Goal: Task Accomplishment & Management: Manage account settings

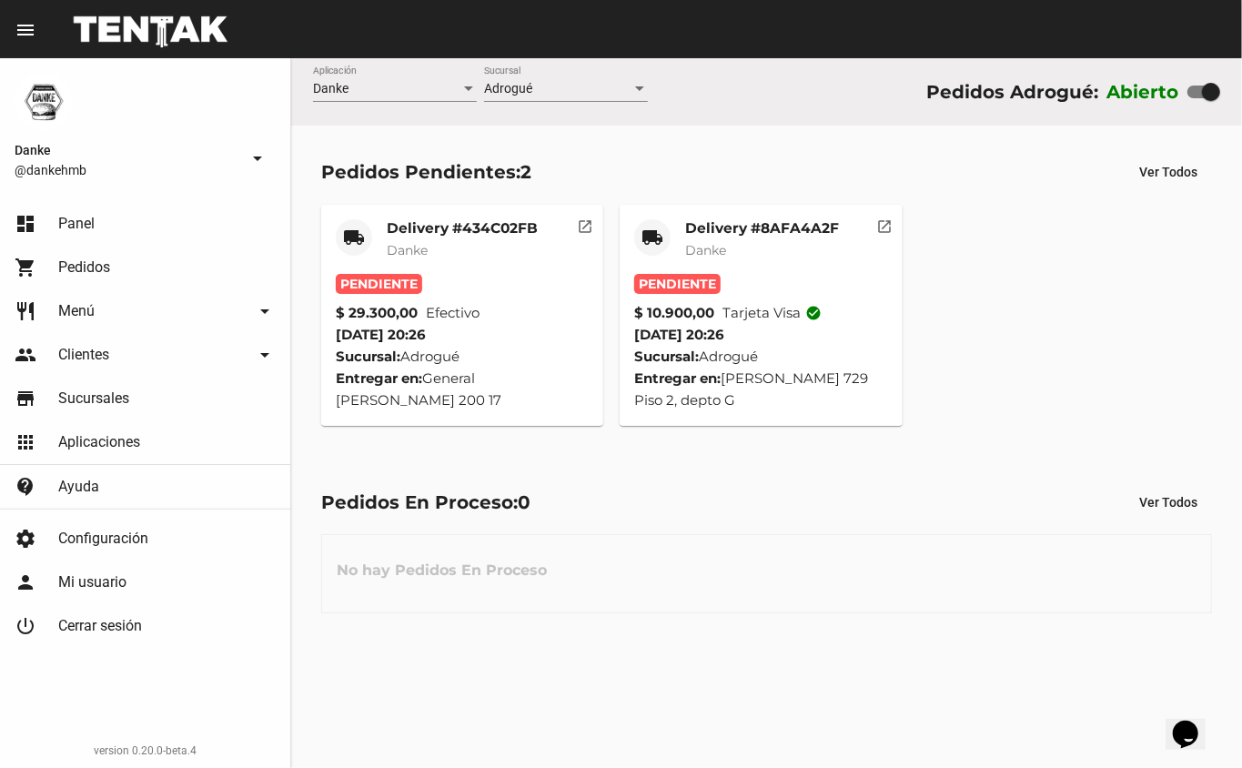
click at [751, 220] on mat-card-title "Delivery #8AFA4A2F" at bounding box center [762, 228] width 154 height 18
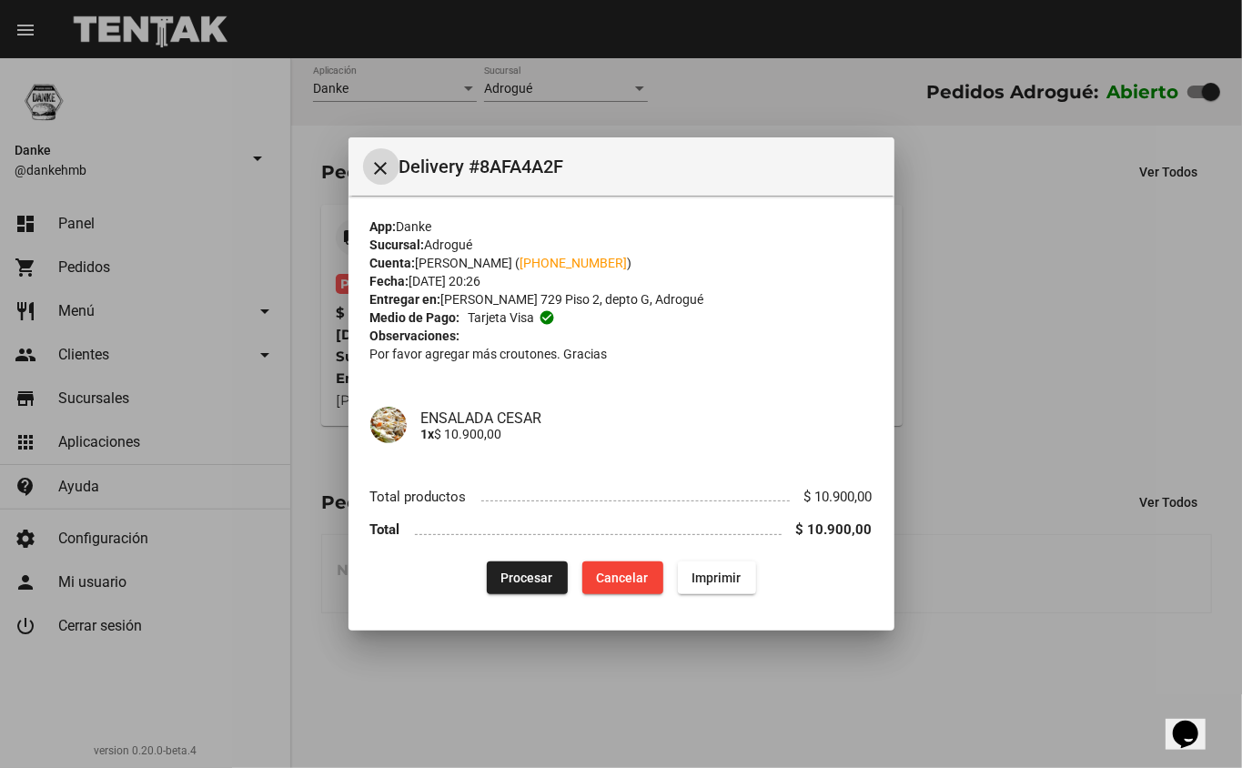
click at [522, 577] on span "Procesar" at bounding box center [527, 578] width 52 height 15
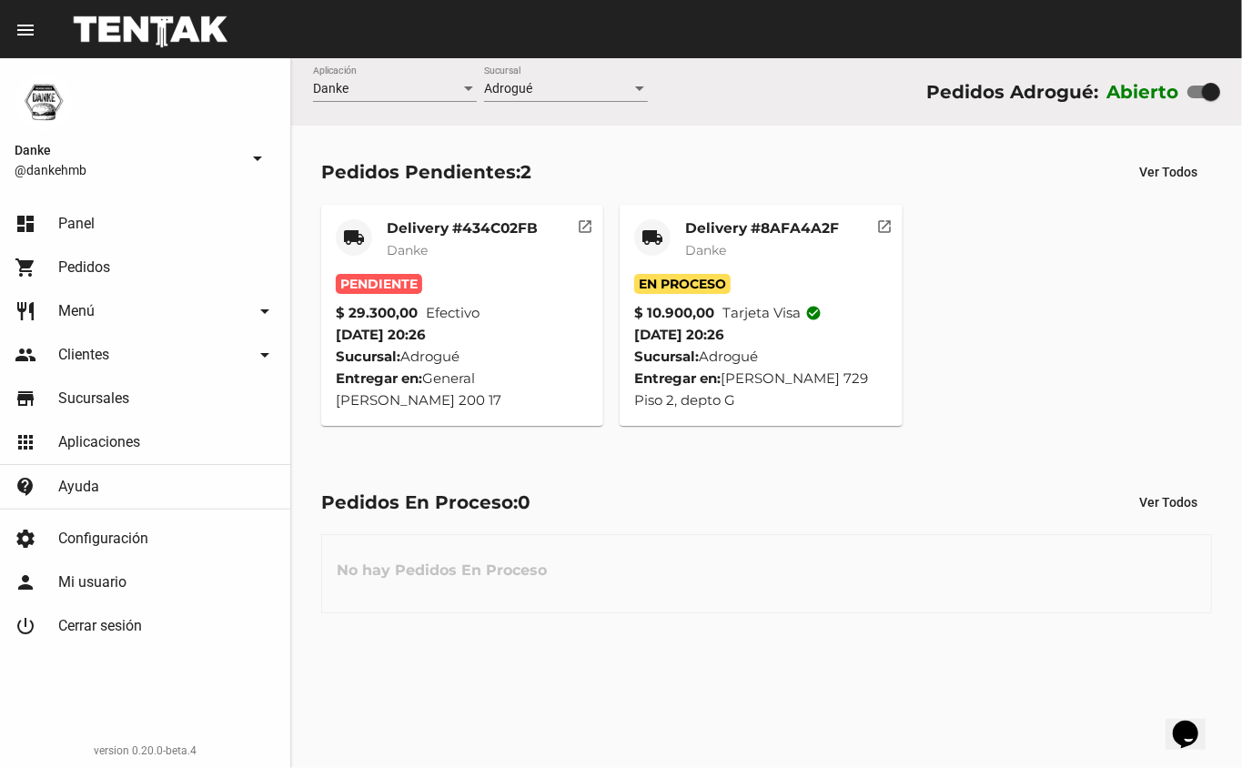
click at [442, 234] on mat-card-title "Delivery #434C02FB" at bounding box center [462, 228] width 151 height 18
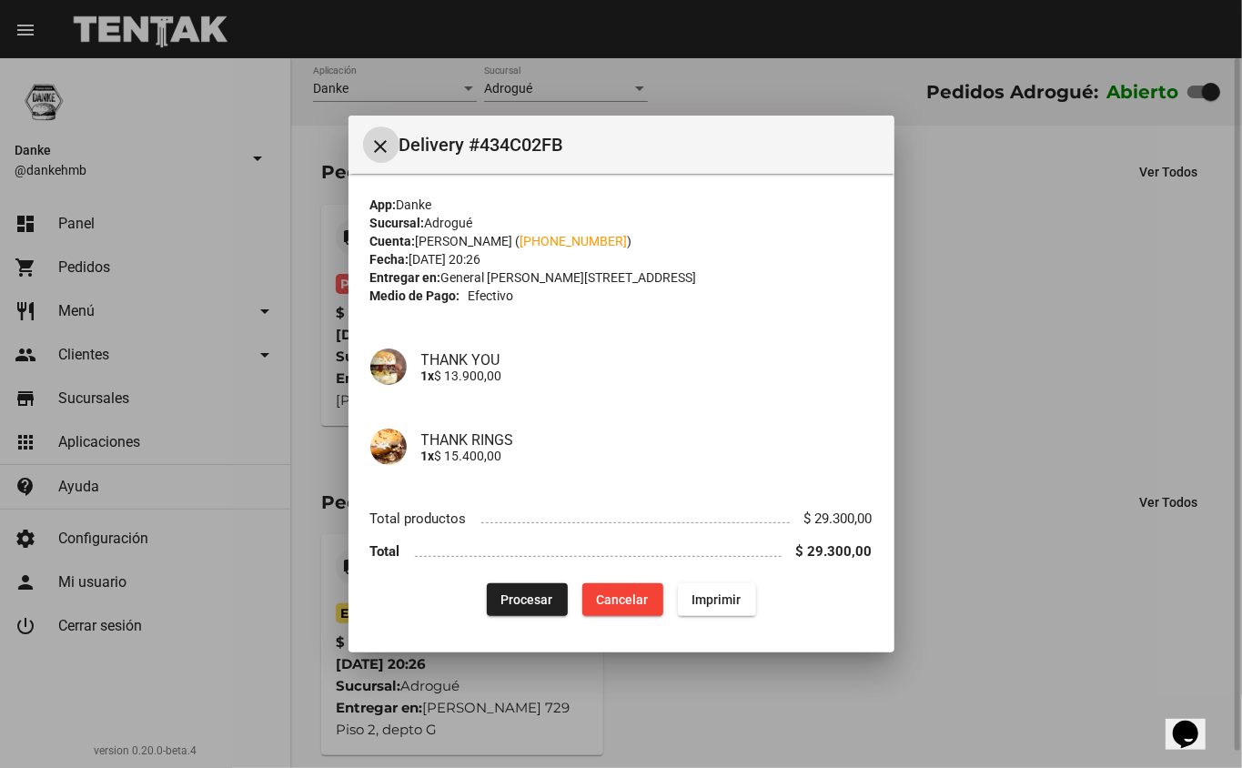
click at [514, 583] on button "Procesar" at bounding box center [527, 599] width 81 height 33
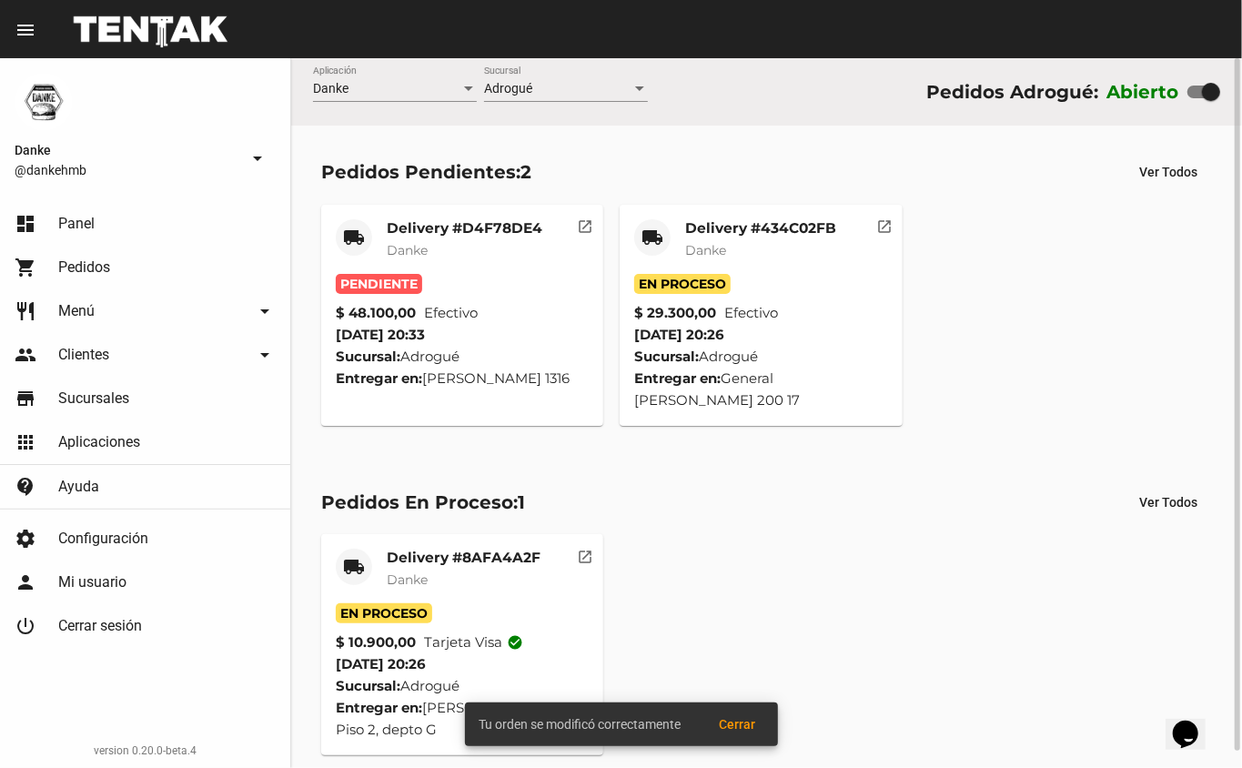
click at [460, 559] on mat-card-title "Delivery #8AFA4A2F" at bounding box center [464, 558] width 154 height 18
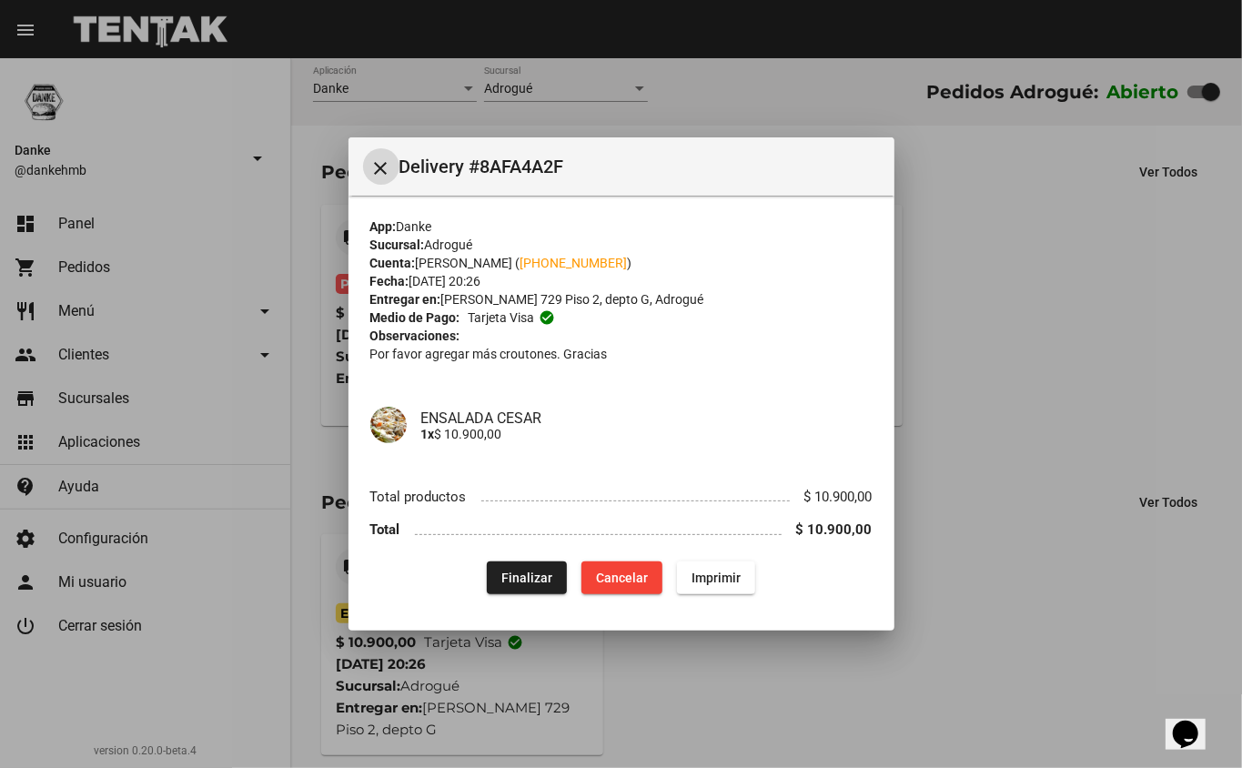
click at [701, 706] on div at bounding box center [621, 384] width 1242 height 768
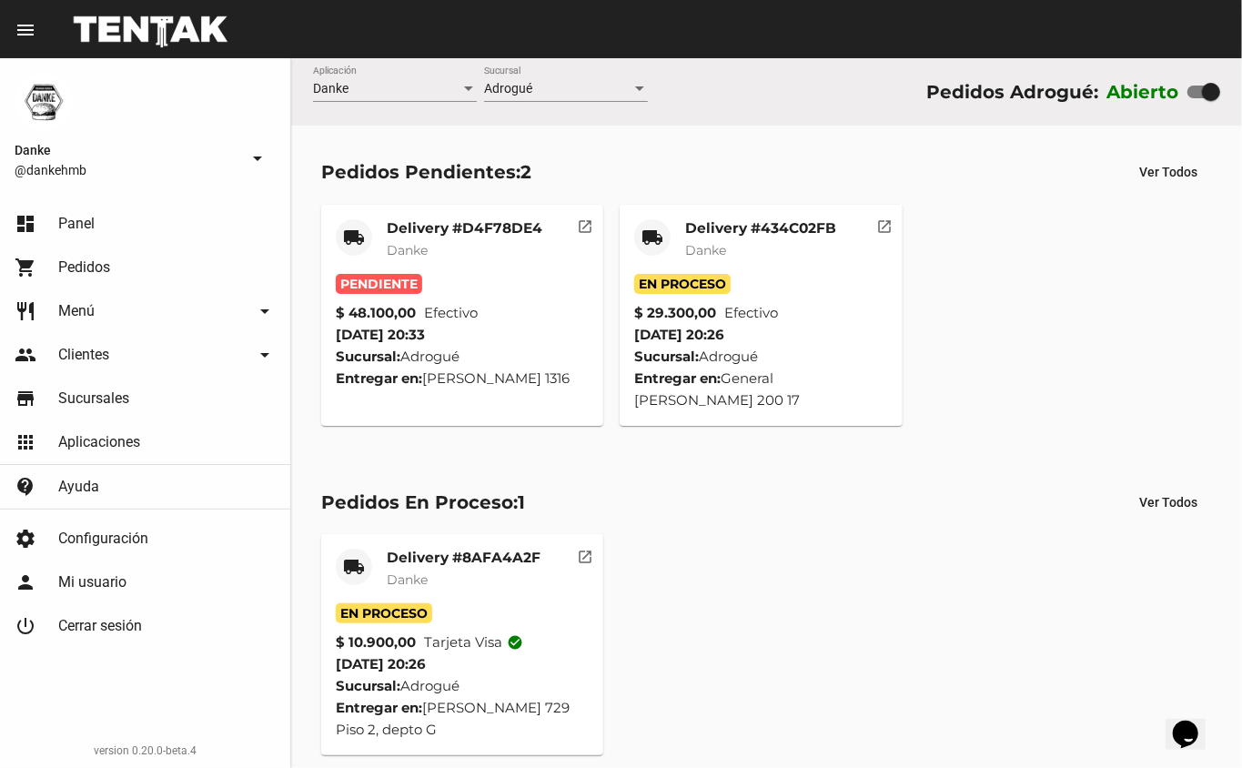
click at [420, 229] on mat-card-title "Delivery #D4F78DE4" at bounding box center [465, 228] width 156 height 18
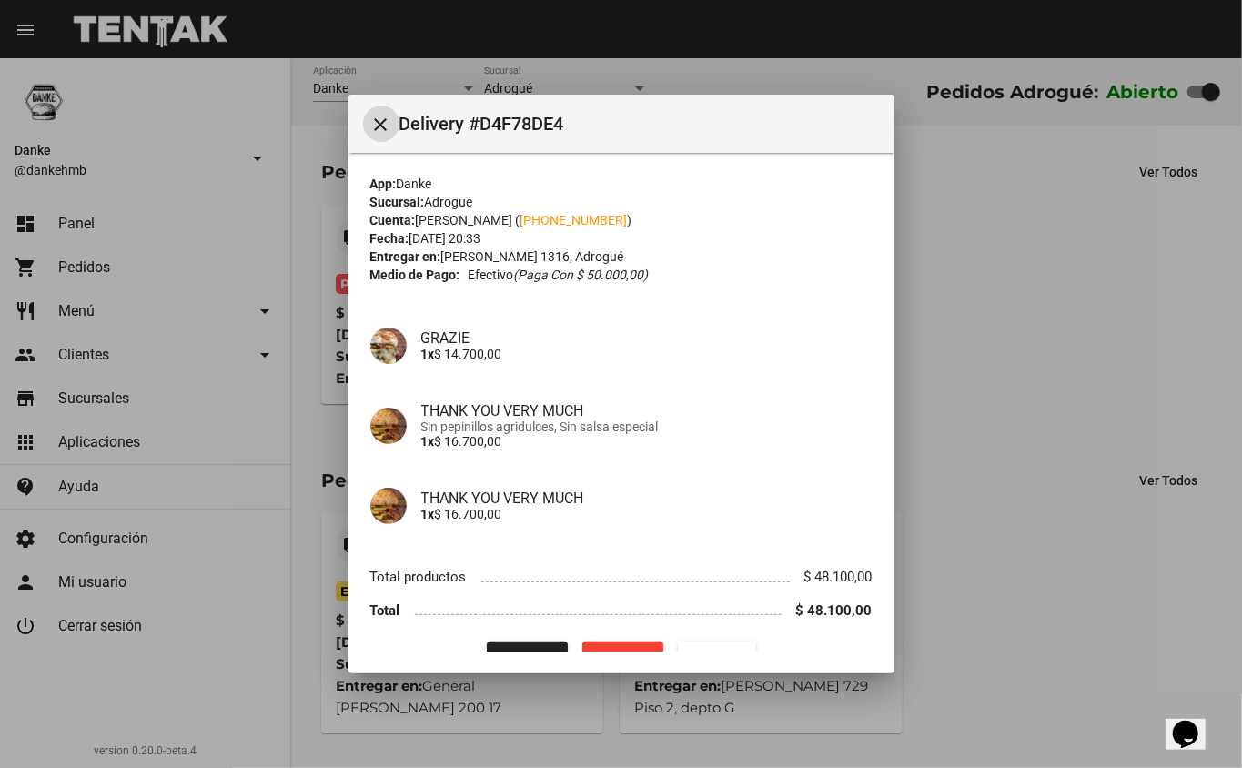
click at [1001, 508] on div at bounding box center [621, 384] width 1242 height 768
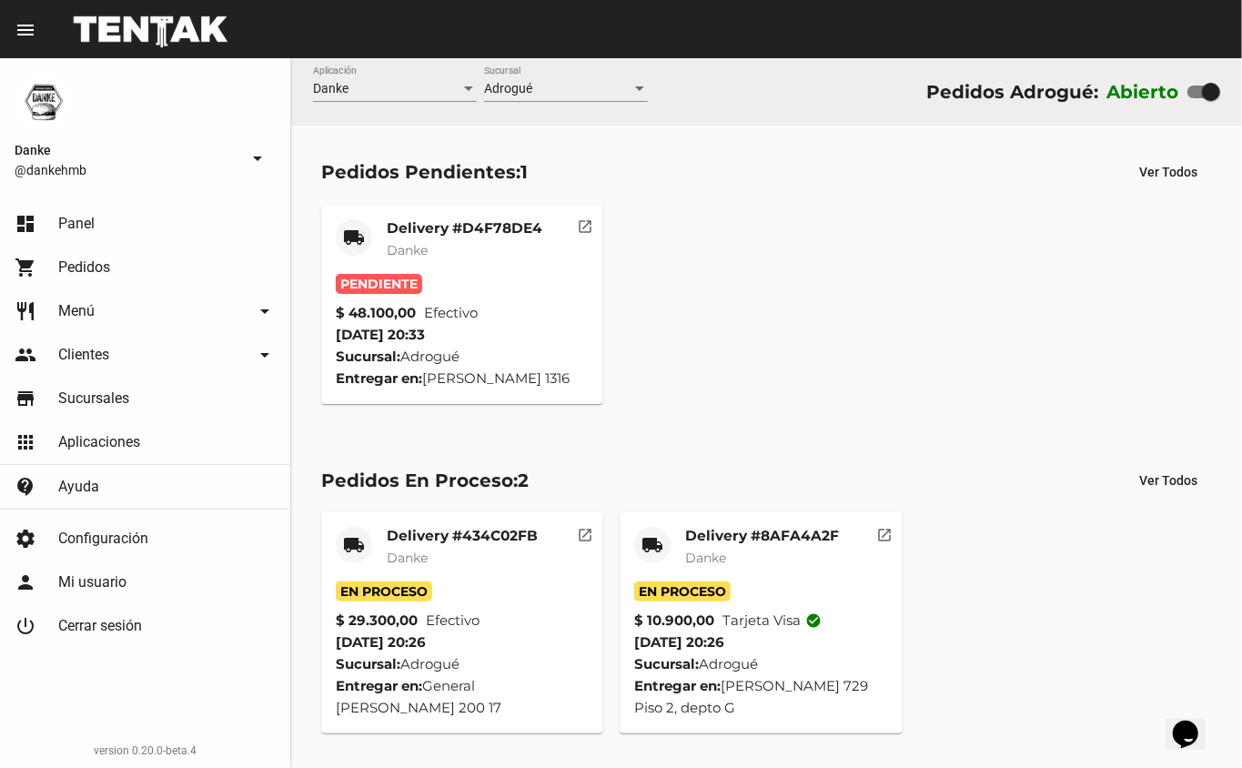
click at [426, 242] on span "Danke" at bounding box center [407, 250] width 41 height 16
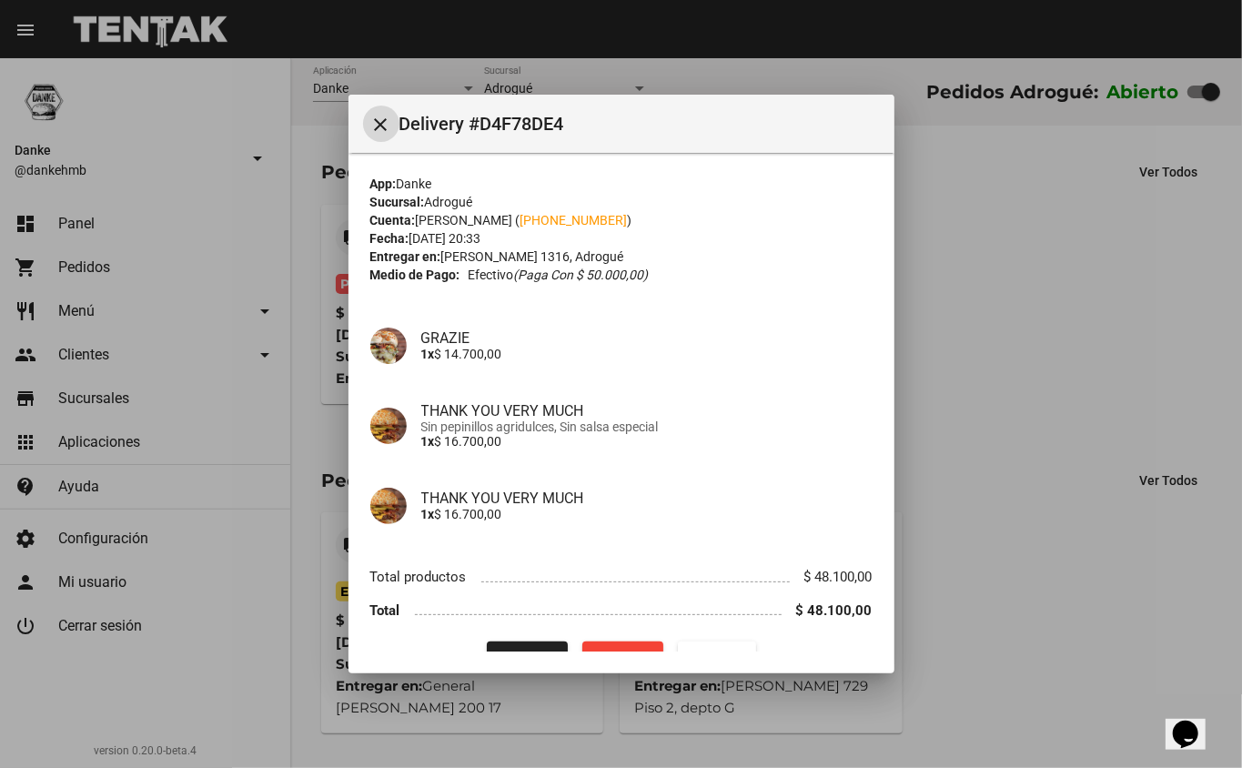
scroll to position [37, 0]
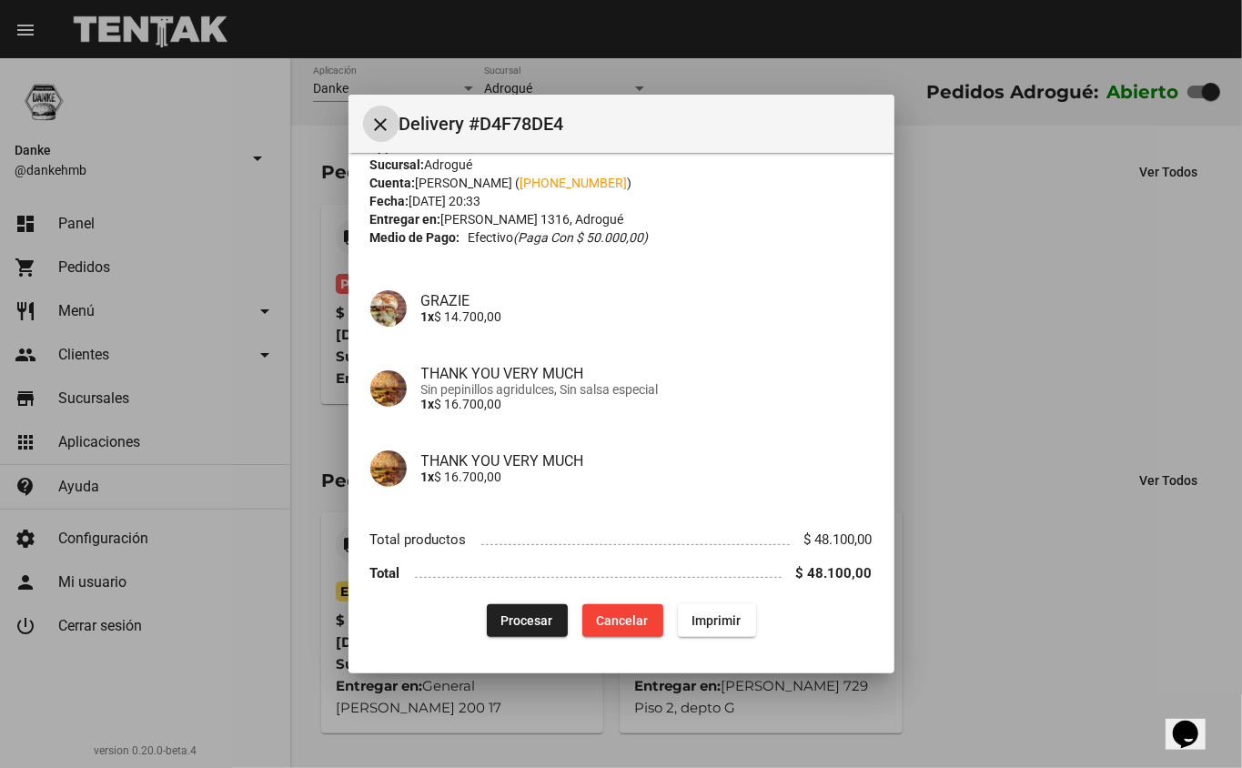
click at [519, 620] on span "Procesar" at bounding box center [527, 620] width 52 height 15
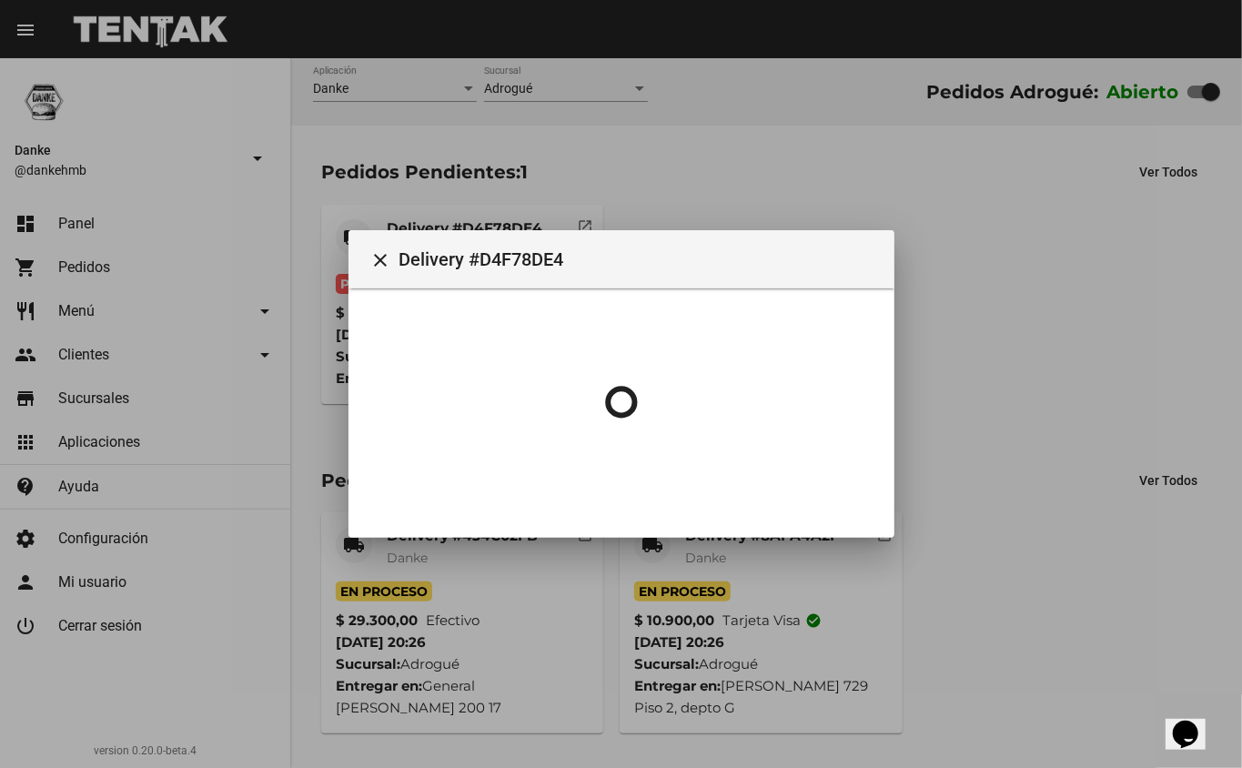
scroll to position [0, 0]
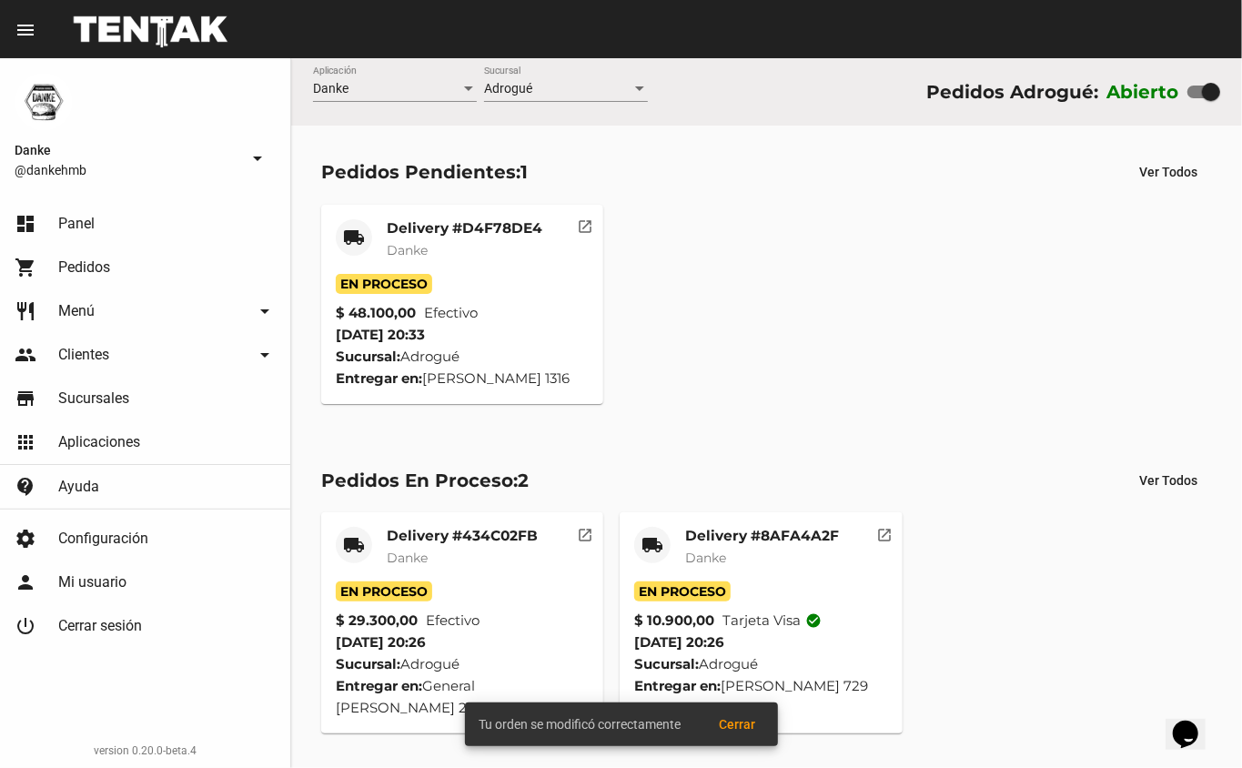
click at [795, 393] on div "local_shipping Delivery #D4F78DE4 Danke En Proceso $ 48.100,00 Efectivo 21/8/25…" at bounding box center [766, 305] width 907 height 216
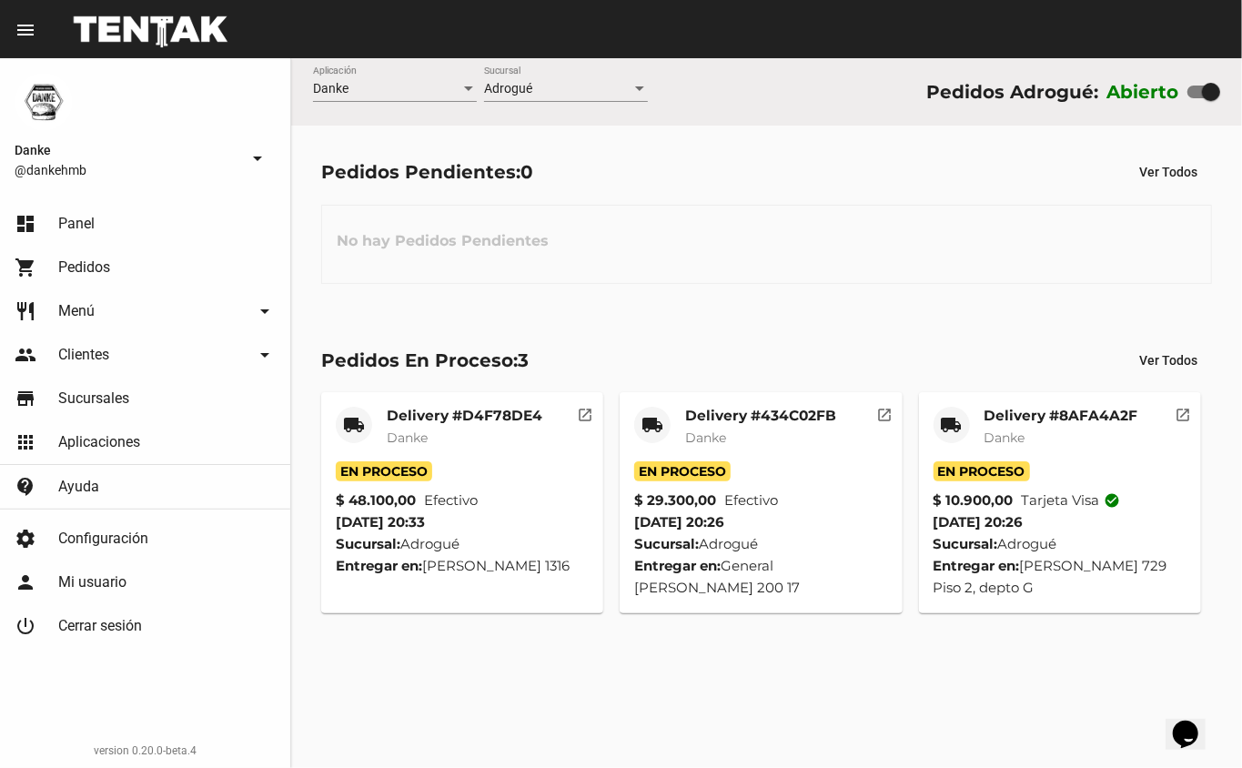
click at [1008, 419] on mat-card-title "Delivery #8AFA4A2F" at bounding box center [1062, 416] width 154 height 18
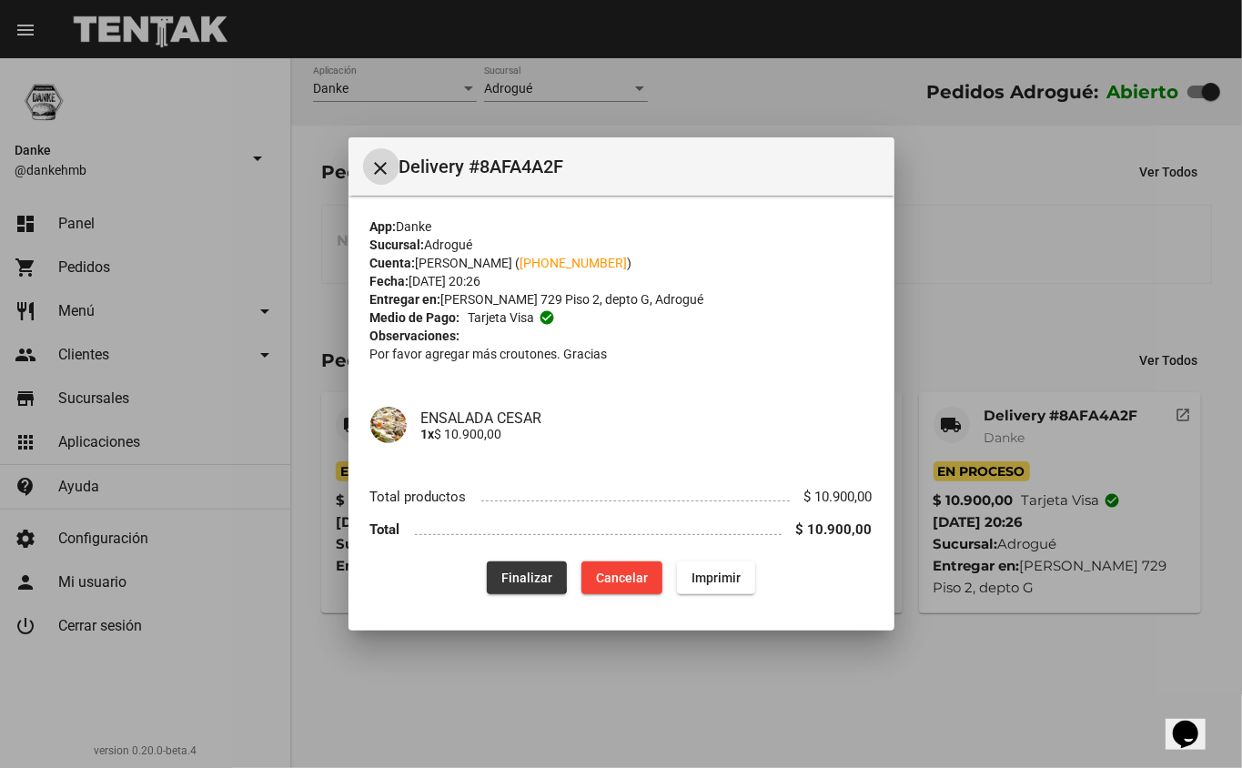
click at [518, 576] on span "Finalizar" at bounding box center [526, 578] width 51 height 15
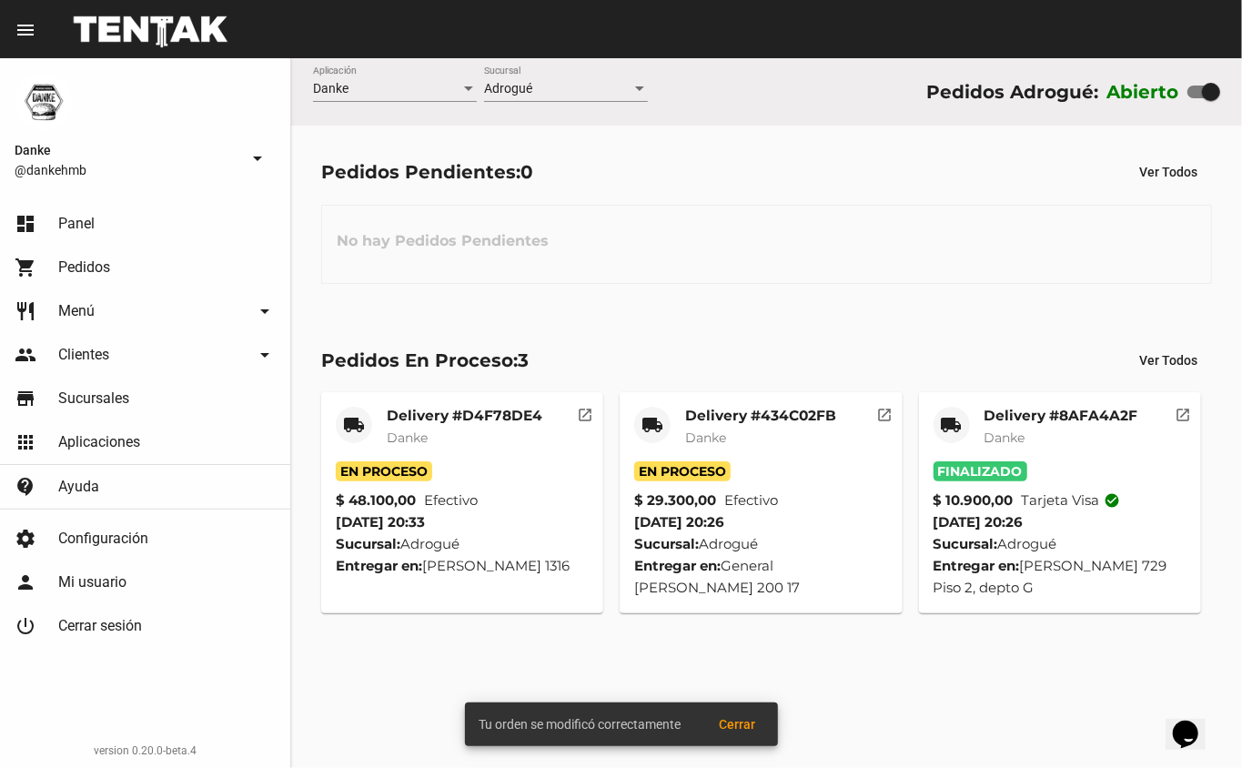
click at [754, 416] on mat-card-title "Delivery #434C02FB" at bounding box center [760, 416] width 151 height 18
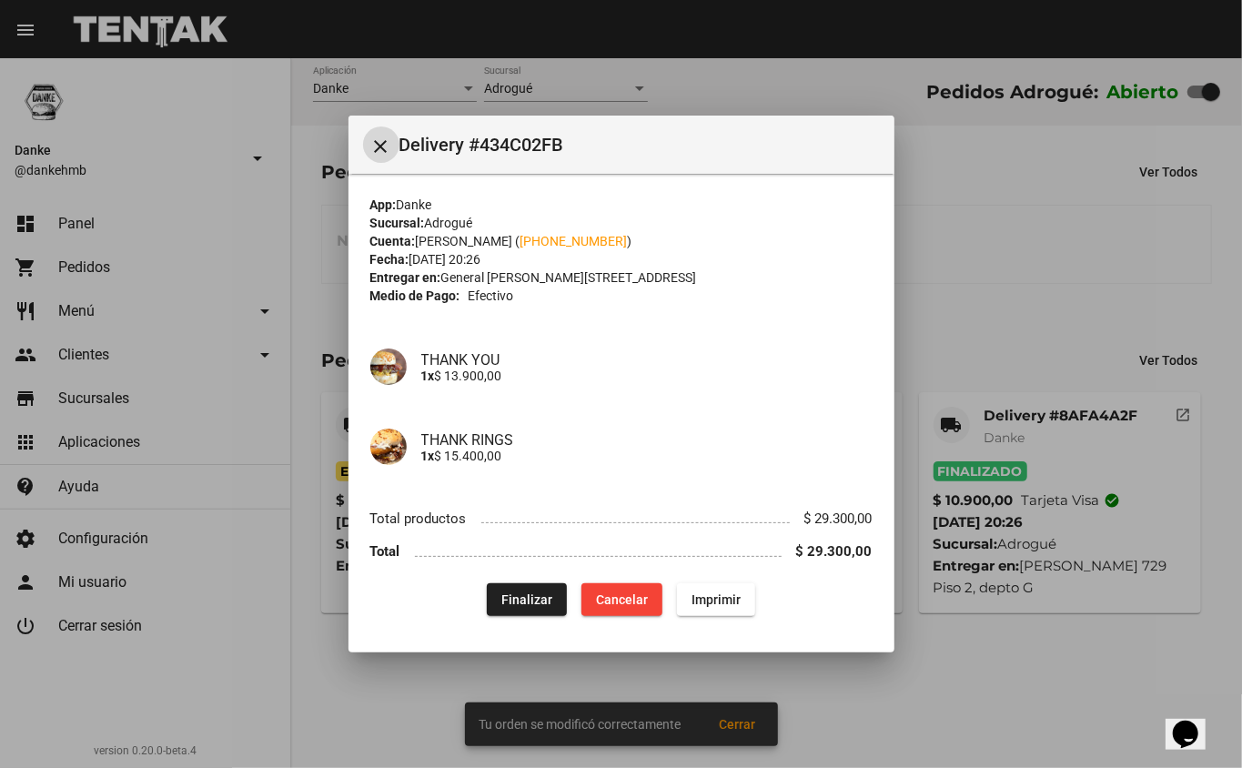
click at [524, 606] on span "Finalizar" at bounding box center [526, 599] width 51 height 15
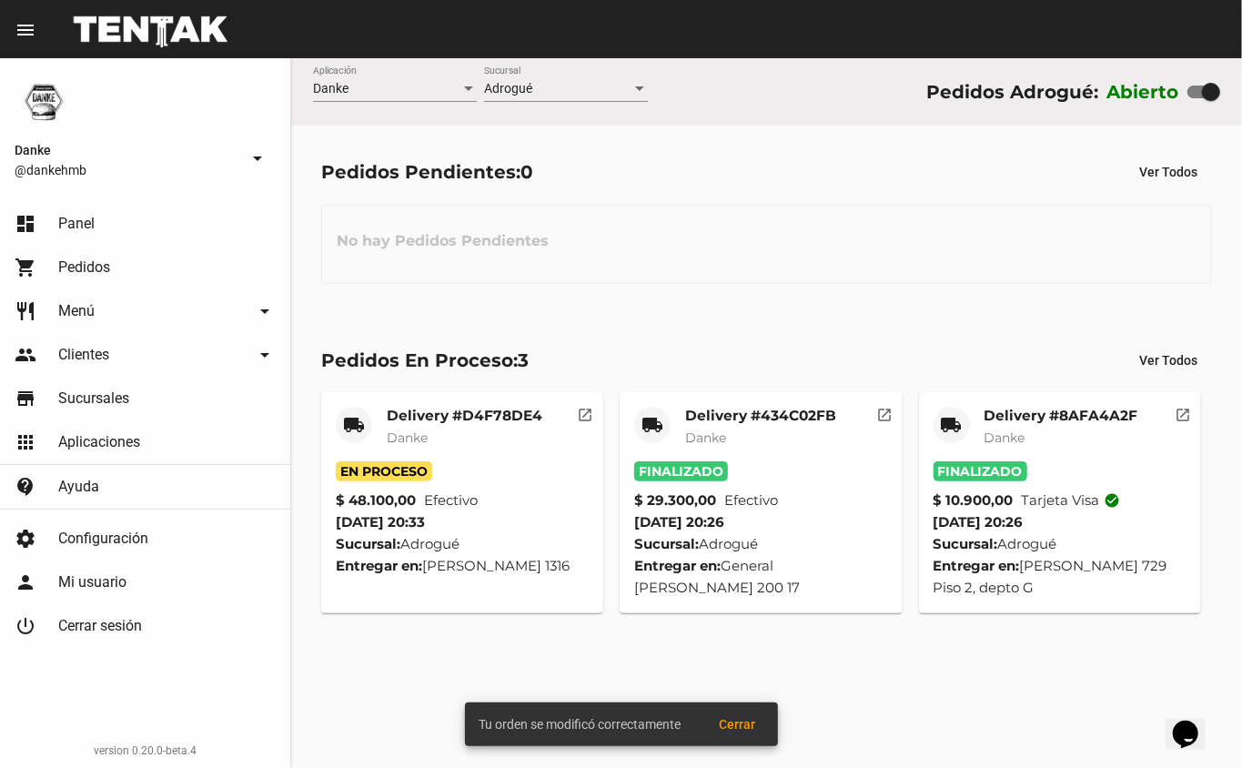
click at [444, 420] on mat-card-title "Delivery #D4F78DE4" at bounding box center [465, 416] width 156 height 18
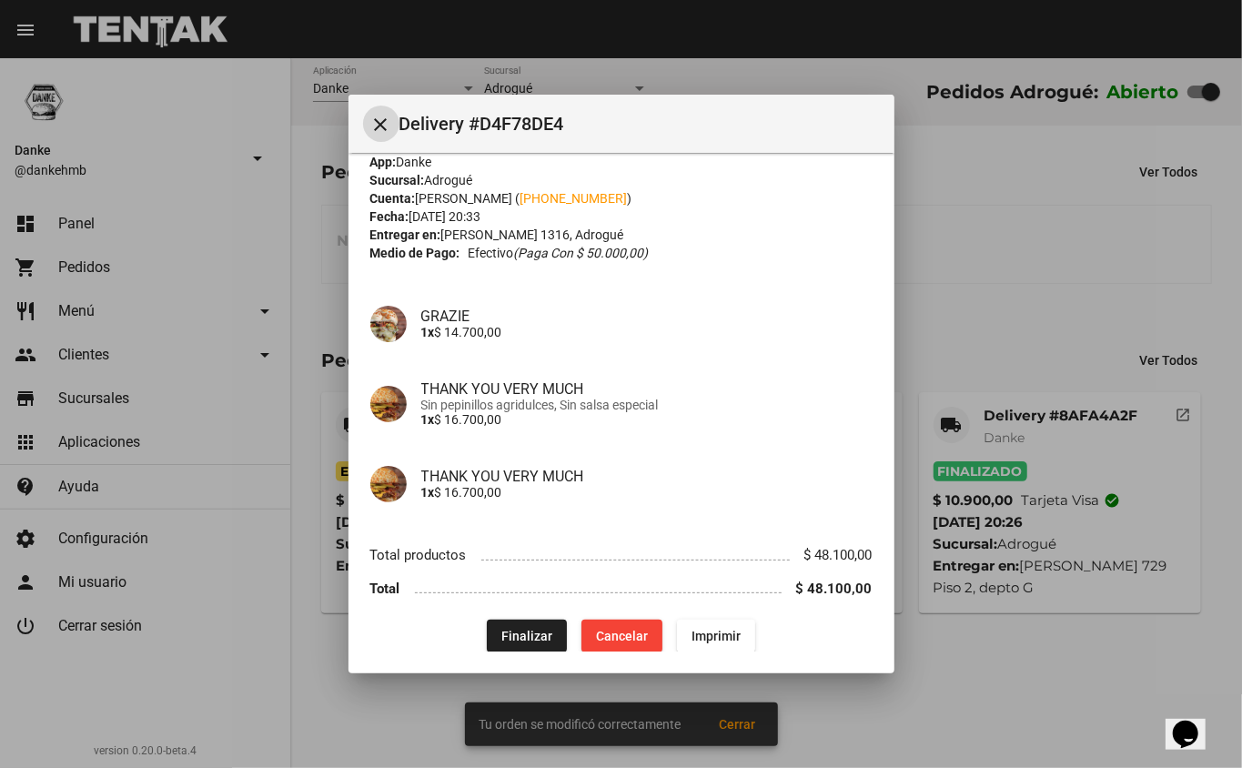
scroll to position [37, 0]
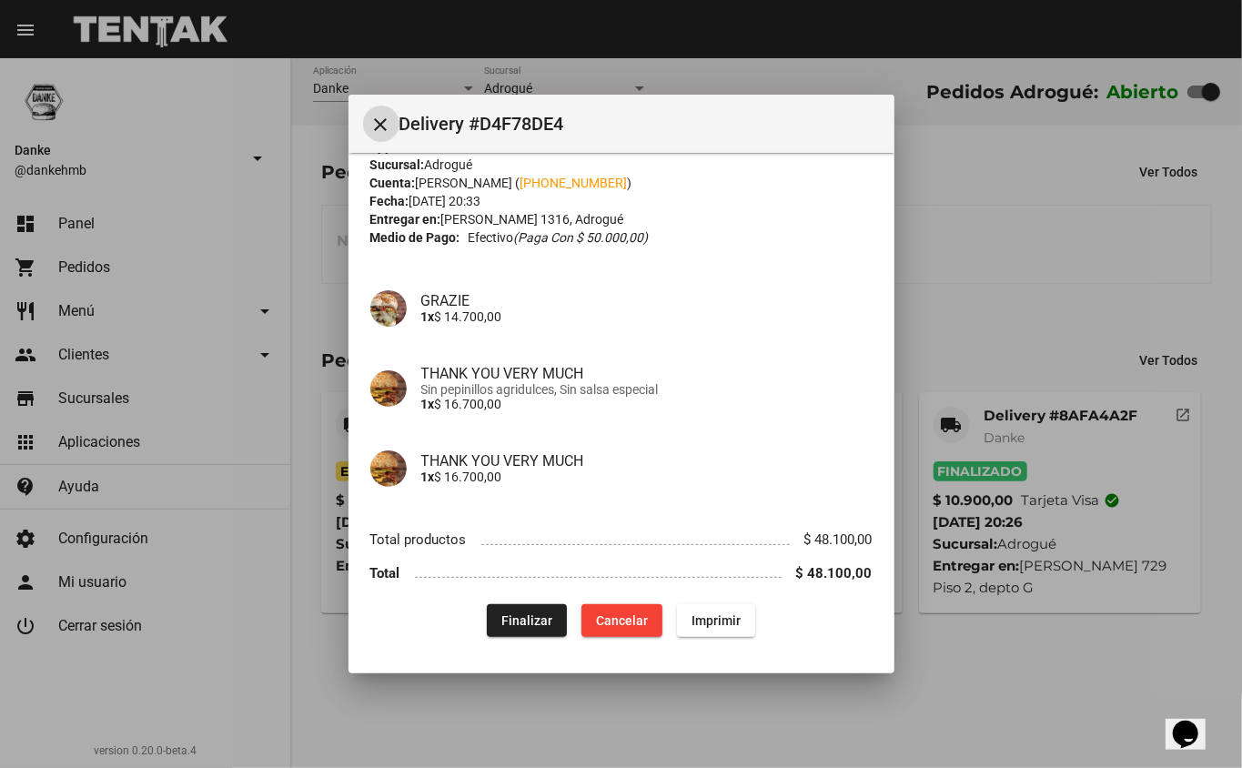
click at [518, 615] on span "Finalizar" at bounding box center [526, 620] width 51 height 15
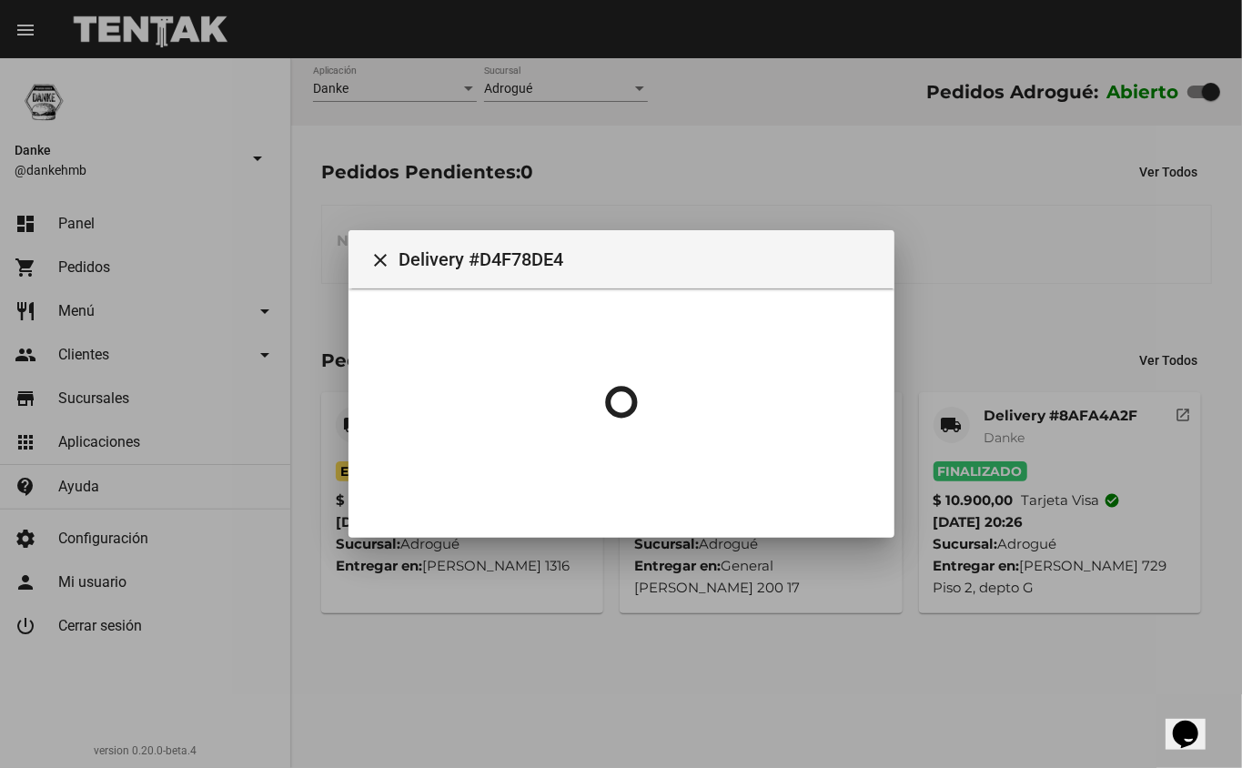
scroll to position [0, 0]
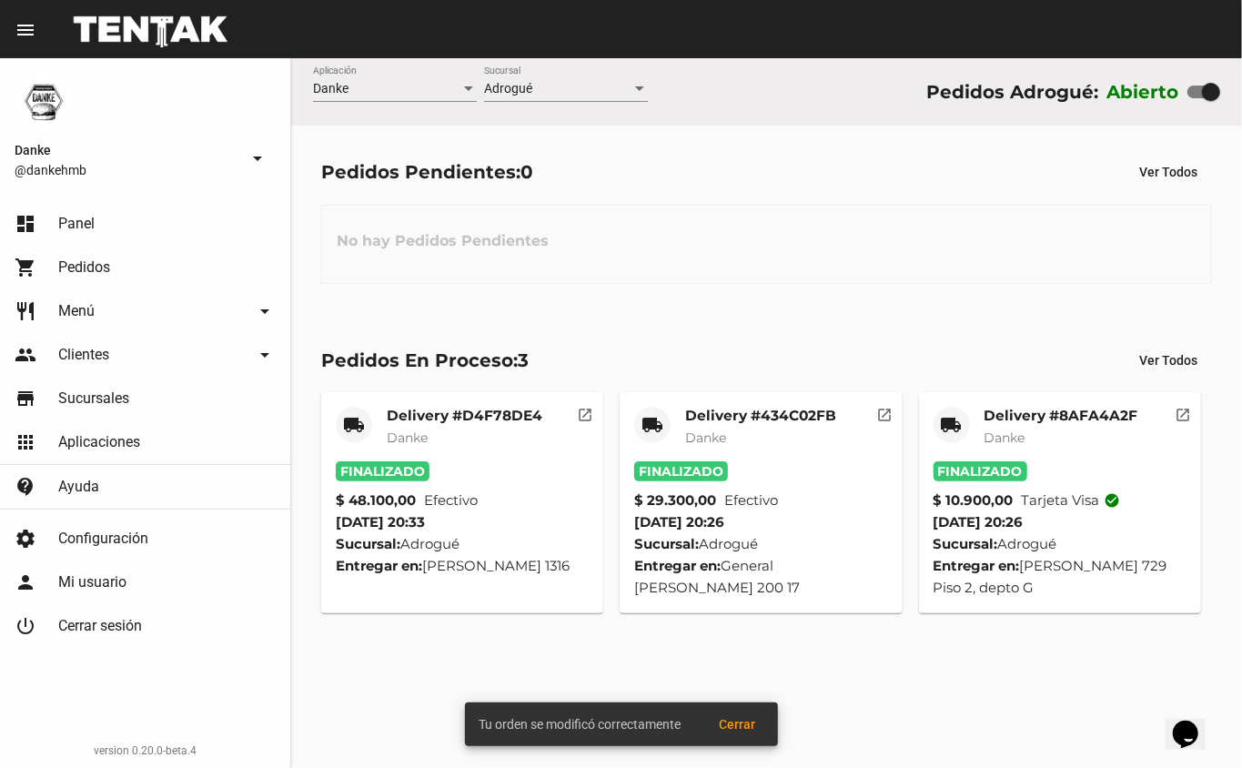
click at [711, 303] on div "Pedidos Pendientes: 0 Ver Todos No hay Pedidos Pendientes" at bounding box center [766, 219] width 951 height 187
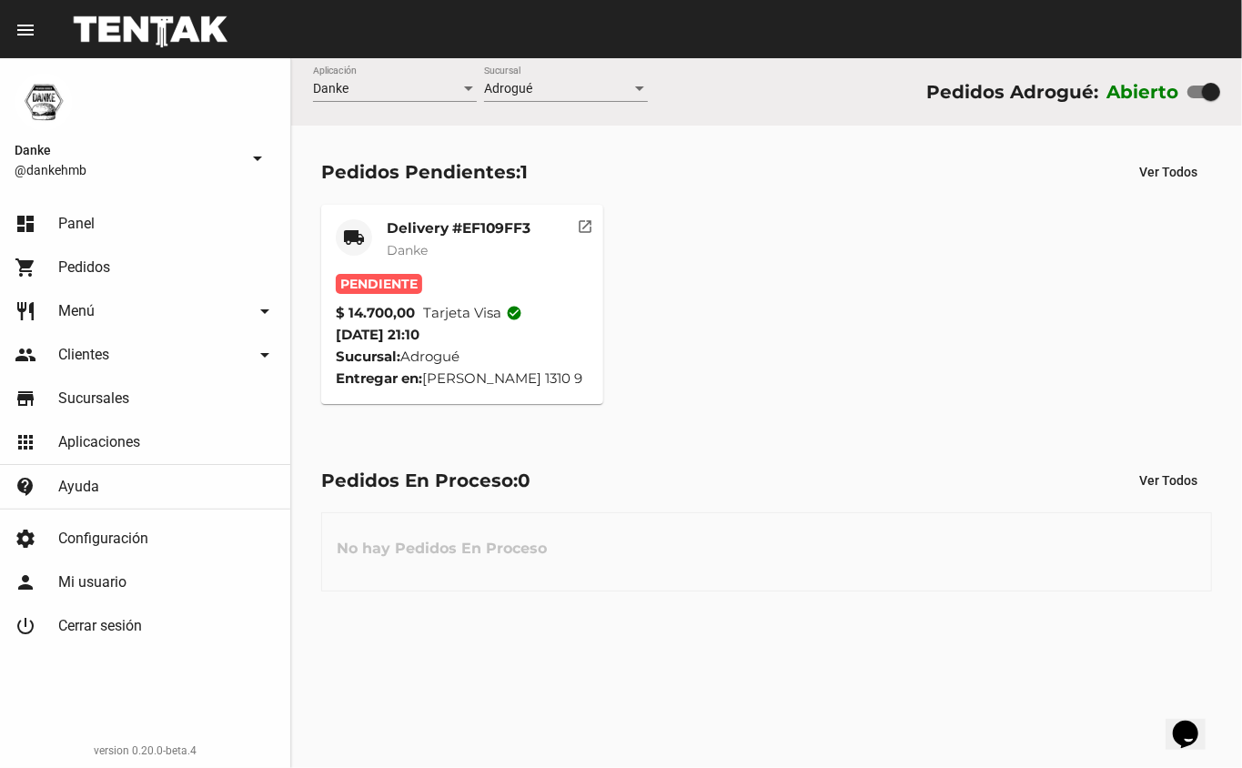
click at [422, 234] on mat-card-title "Delivery #EF109FF3" at bounding box center [459, 228] width 144 height 18
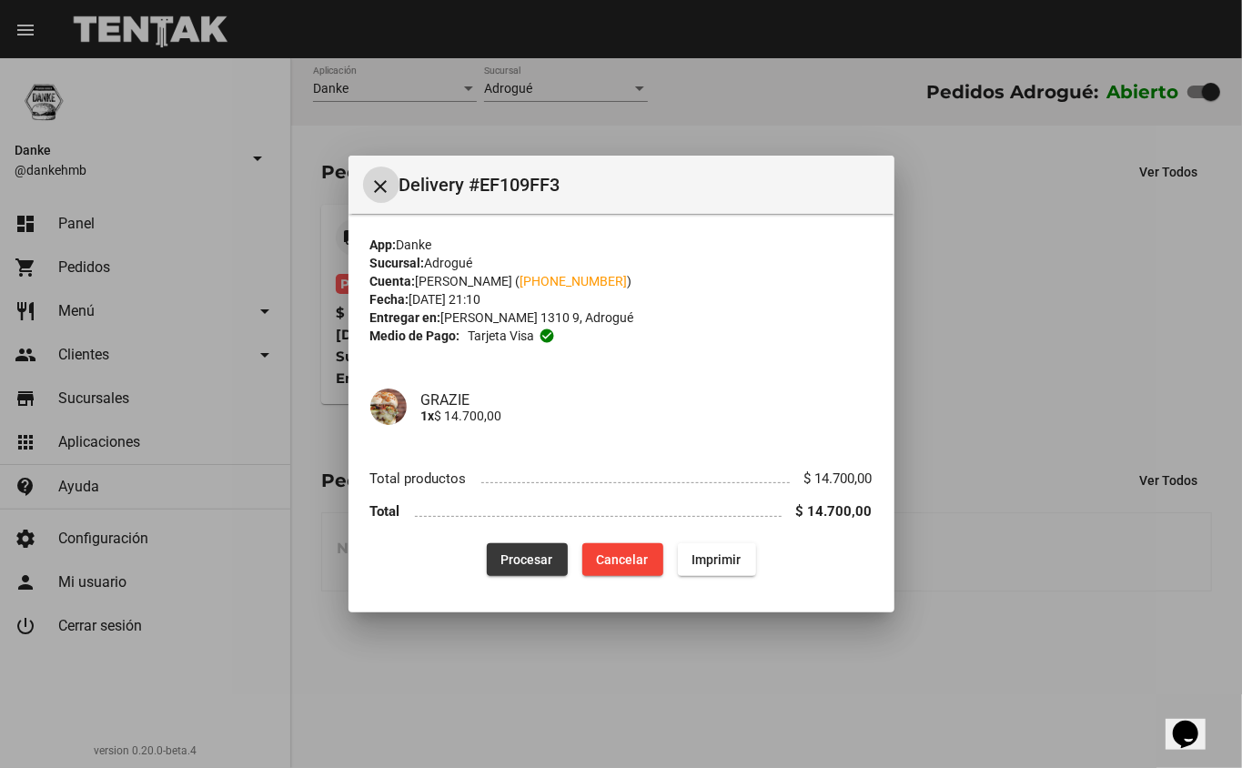
click at [519, 568] on button "Procesar" at bounding box center [527, 559] width 81 height 33
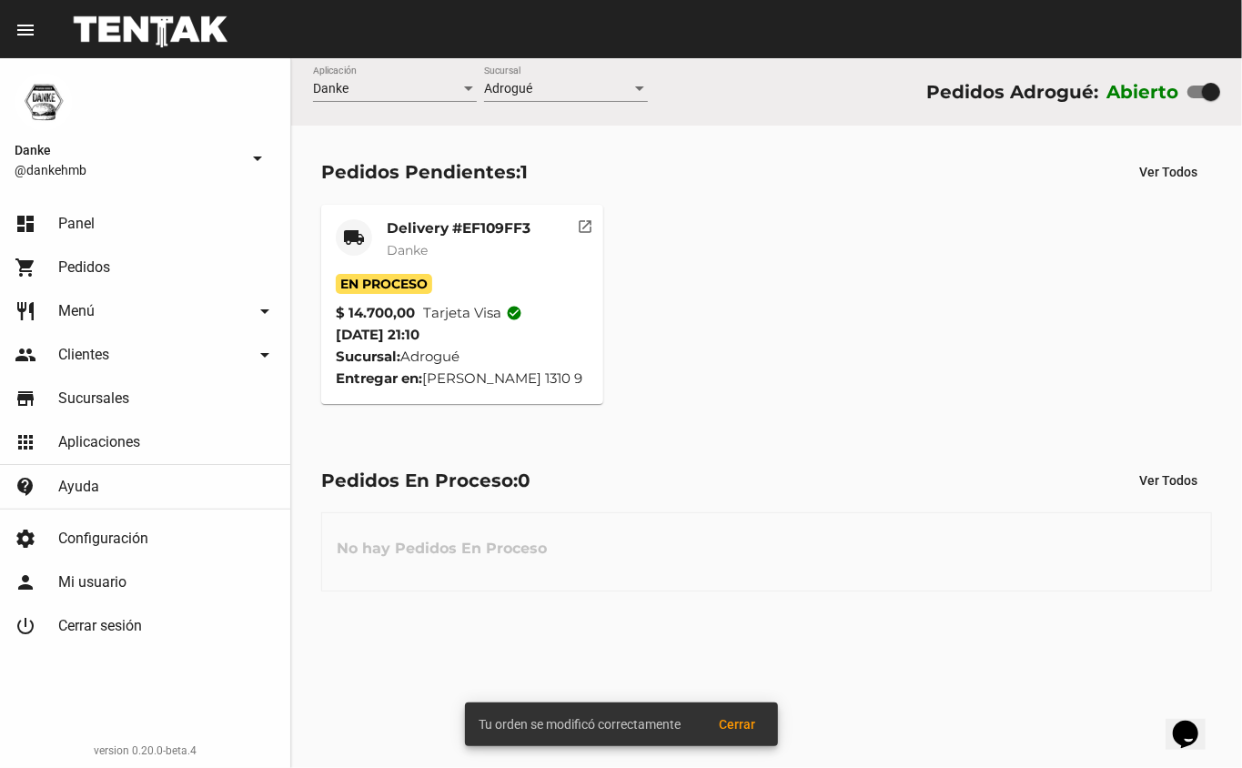
click at [466, 224] on mat-card-title "Delivery #EF109FF3" at bounding box center [459, 228] width 144 height 18
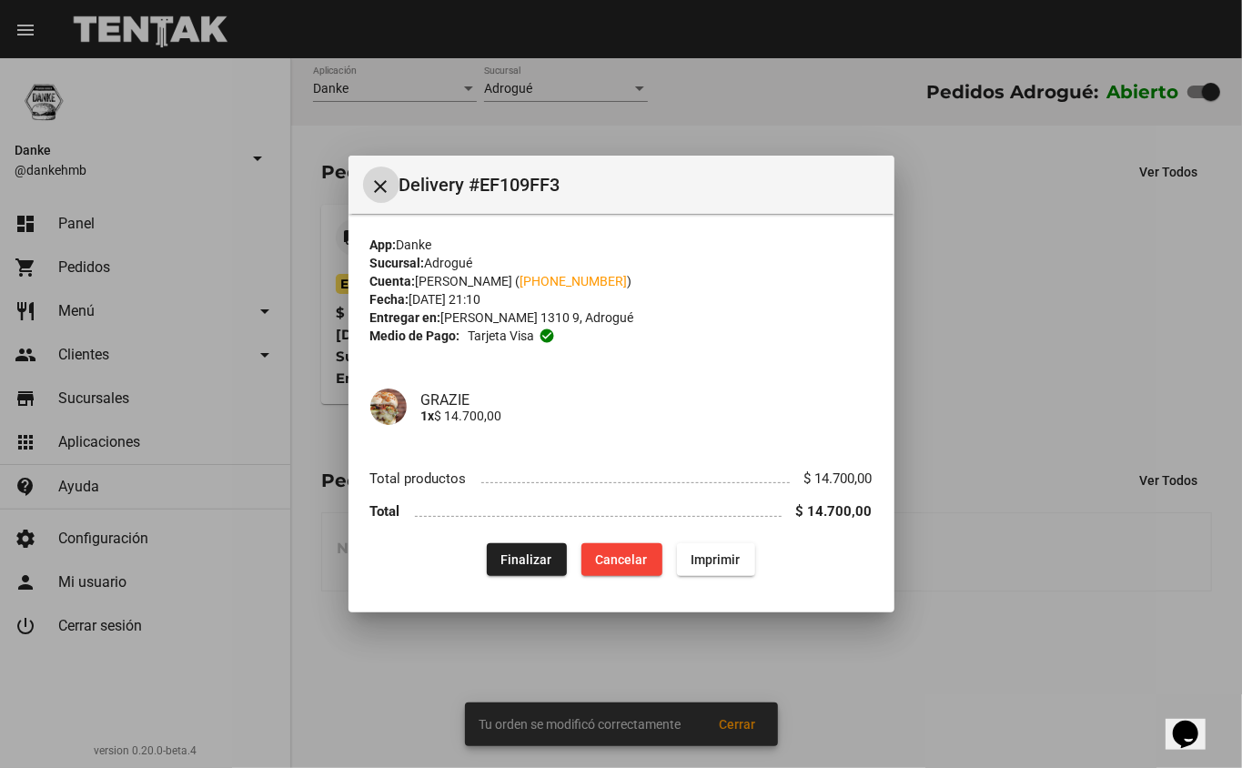
click at [983, 339] on div at bounding box center [621, 384] width 1242 height 768
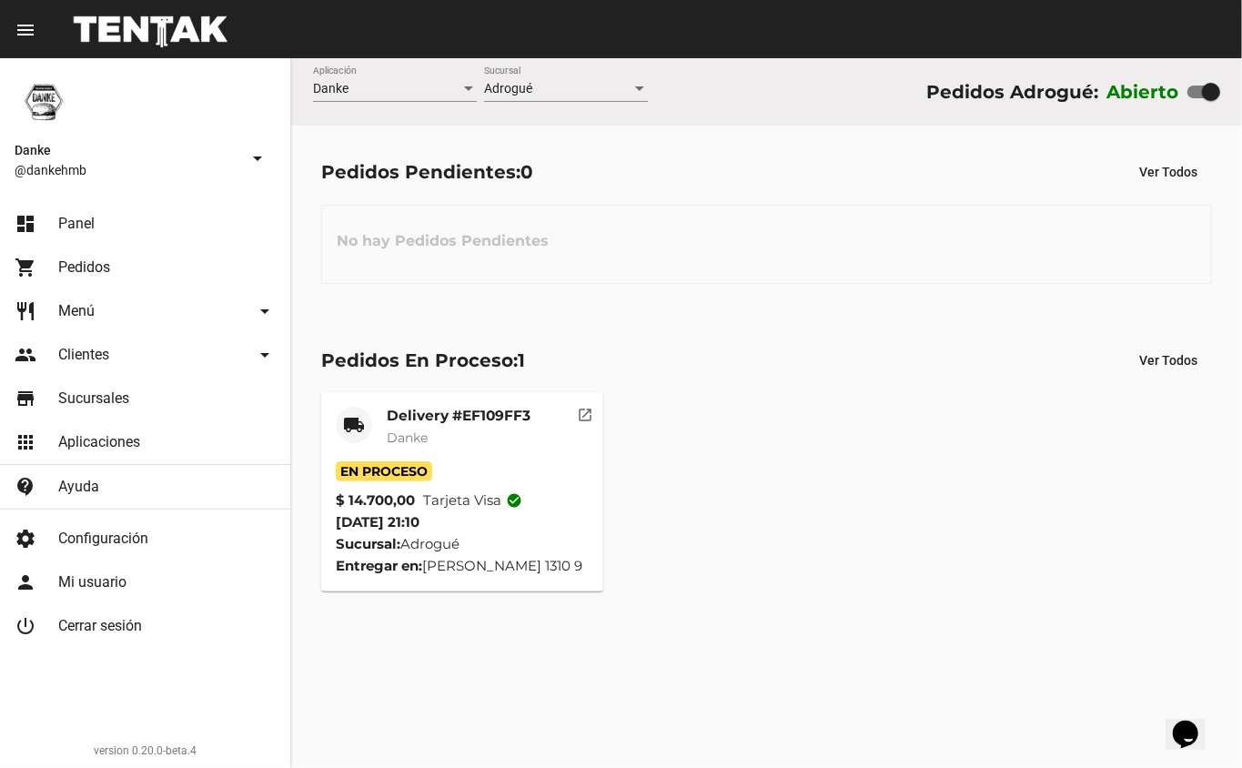
click at [420, 420] on mat-card-title "Delivery #EF109FF3" at bounding box center [459, 416] width 144 height 18
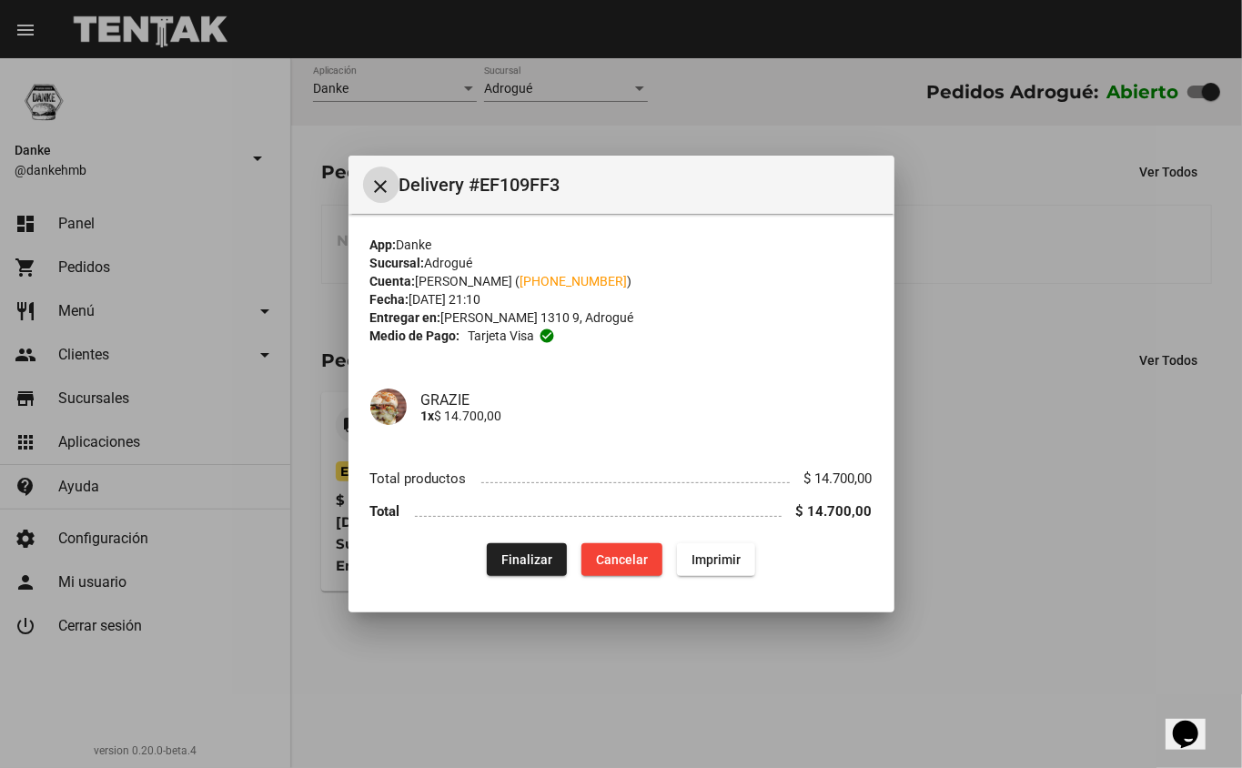
click at [961, 394] on div at bounding box center [621, 384] width 1242 height 768
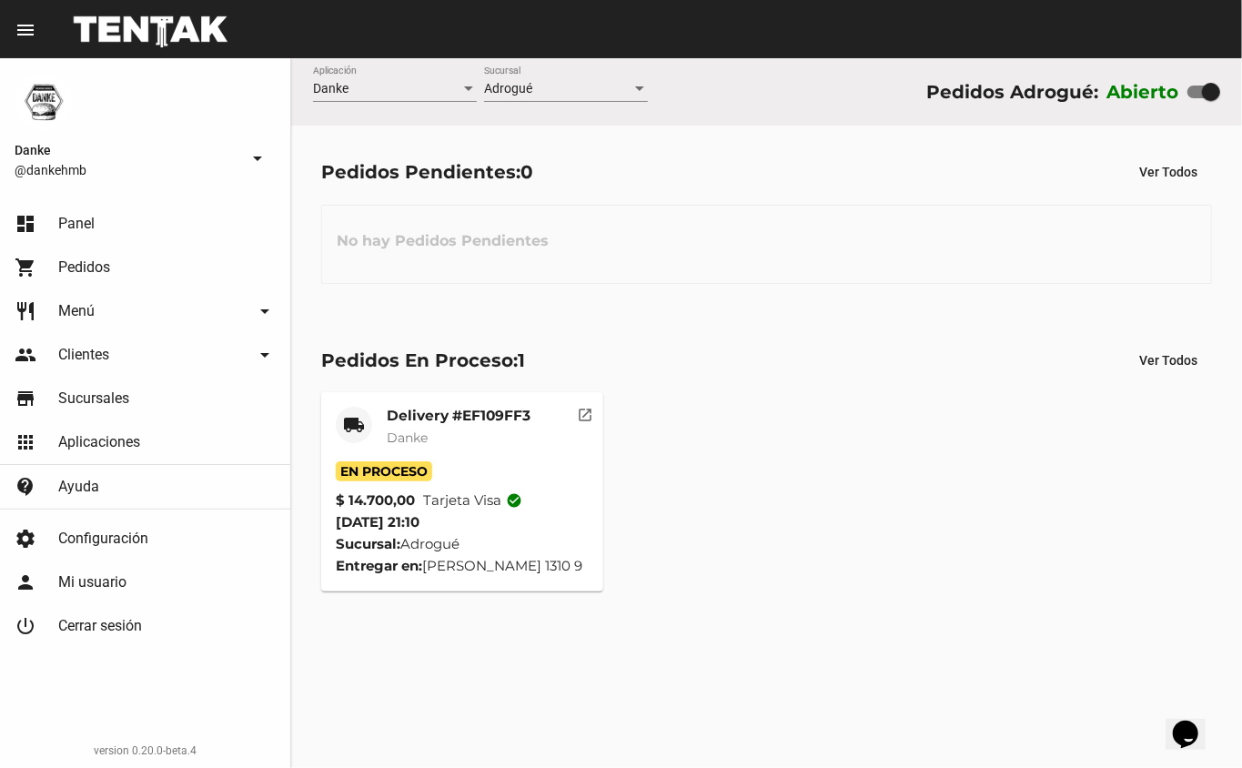
click at [475, 407] on mat-card-title "Delivery #EF109FF3" at bounding box center [459, 416] width 144 height 18
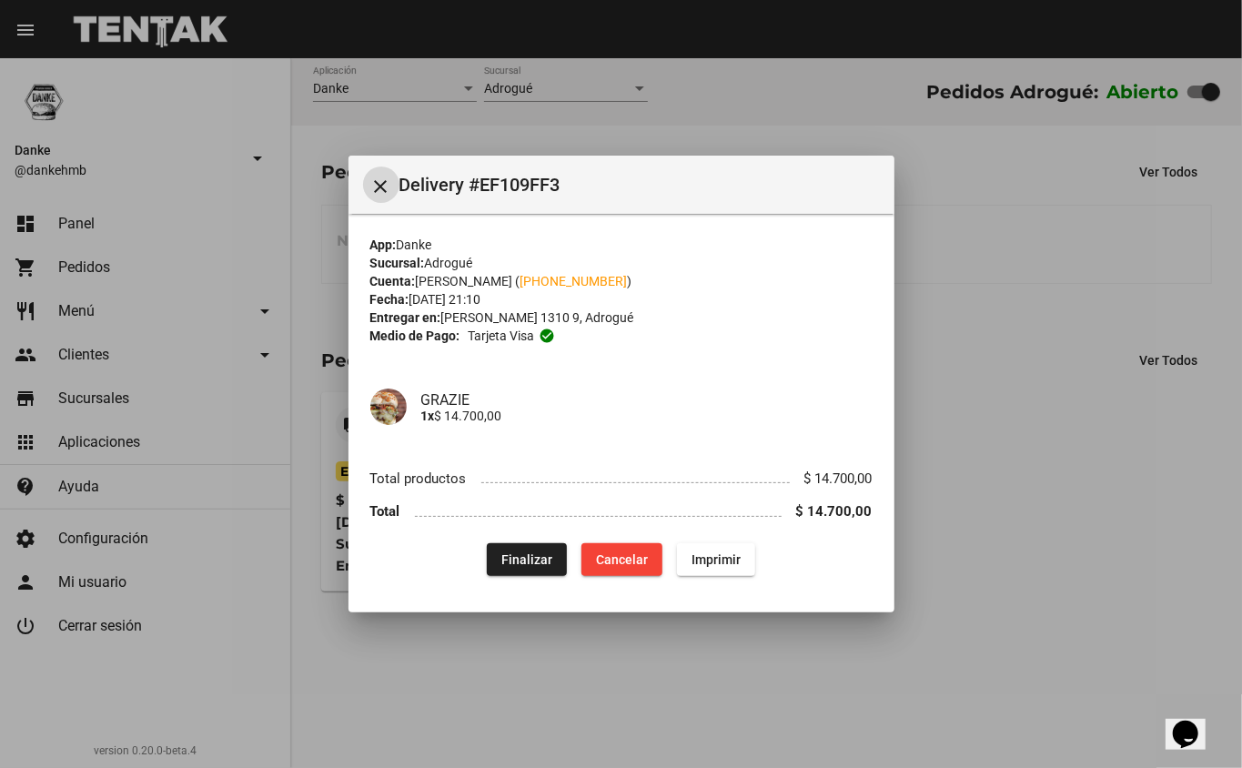
click at [541, 561] on span "Finalizar" at bounding box center [526, 559] width 51 height 15
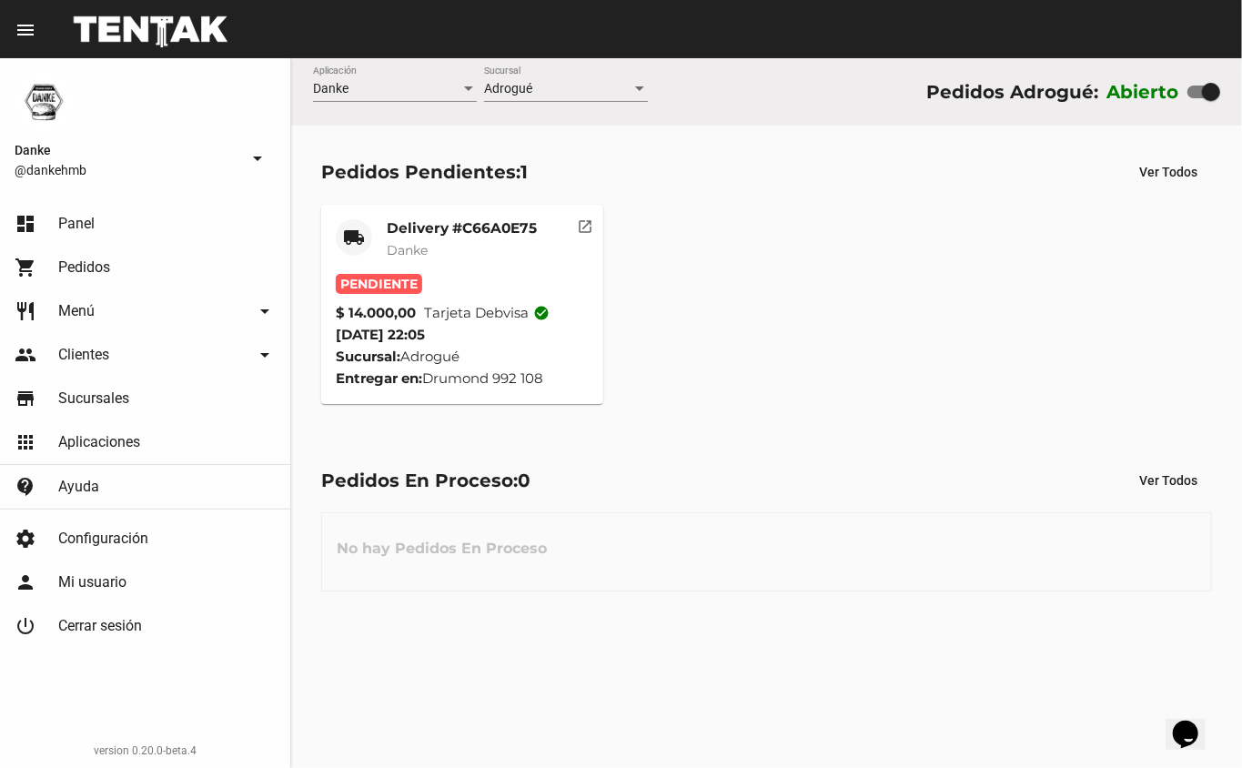
click at [450, 220] on mat-card-title "Delivery #C66A0E75" at bounding box center [462, 228] width 150 height 18
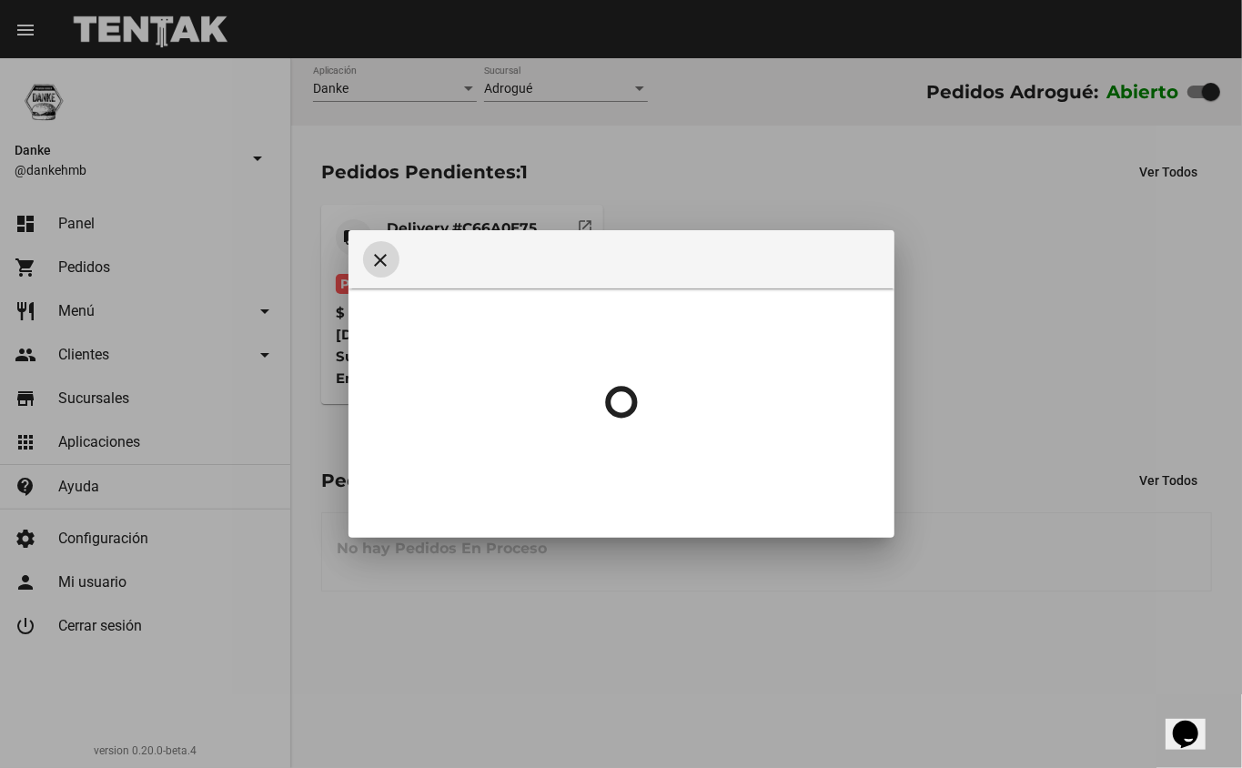
click at [466, 158] on div at bounding box center [621, 384] width 1242 height 768
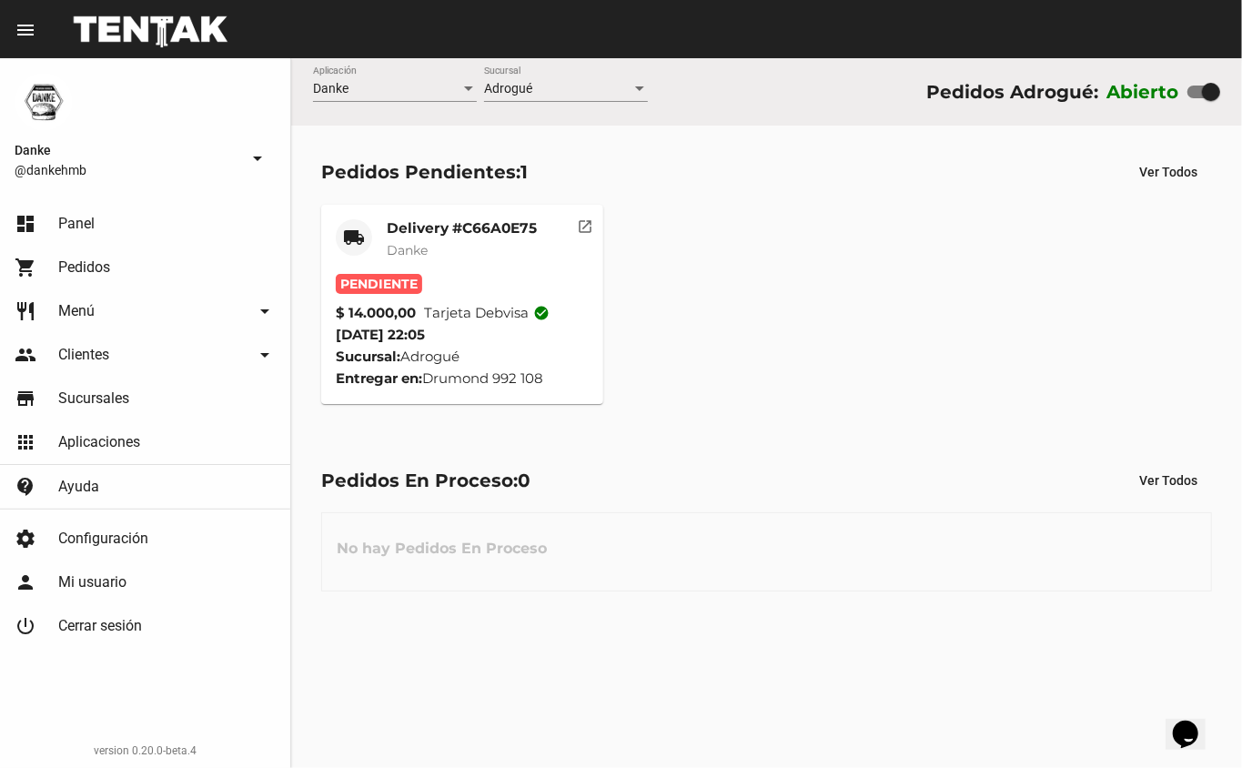
click at [450, 219] on mat-card-title "Delivery #C66A0E75" at bounding box center [462, 228] width 150 height 18
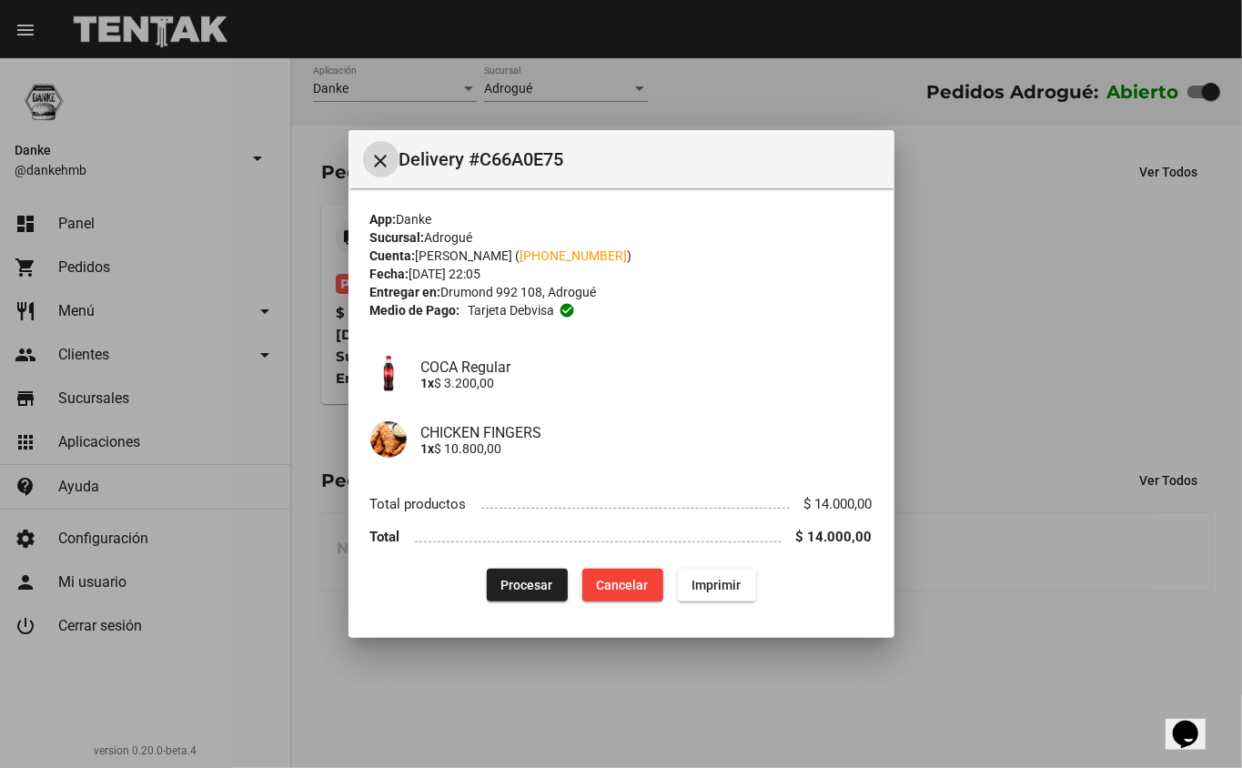
click at [502, 587] on span "Procesar" at bounding box center [527, 585] width 52 height 15
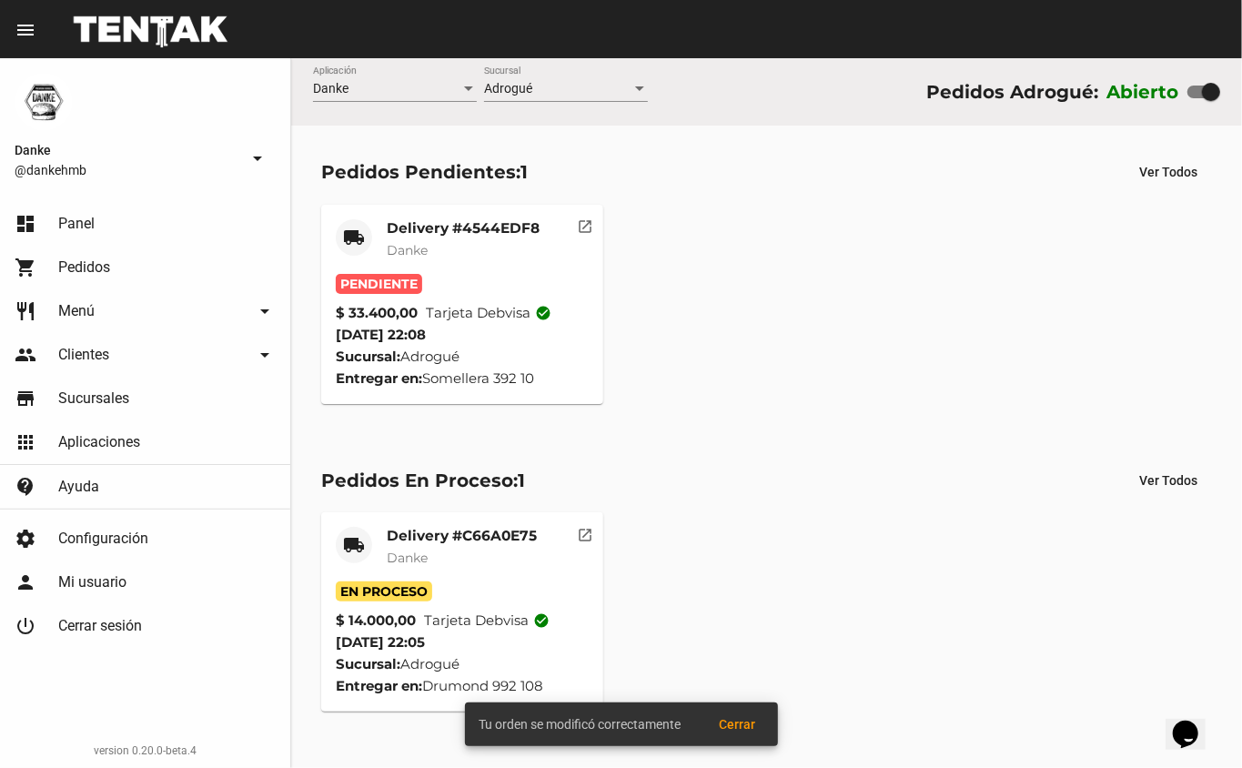
click at [491, 220] on mat-card-title "Delivery #4544EDF8" at bounding box center [463, 228] width 153 height 18
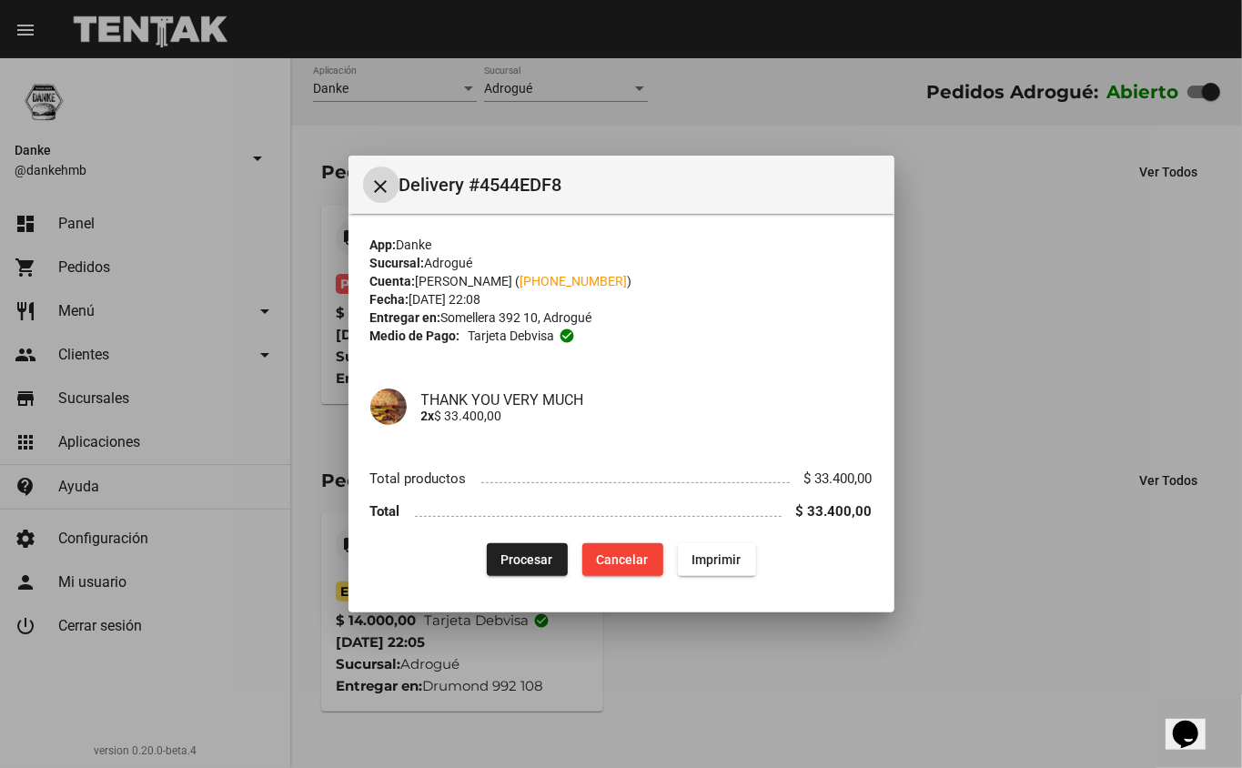
click at [542, 559] on span "Procesar" at bounding box center [527, 559] width 52 height 15
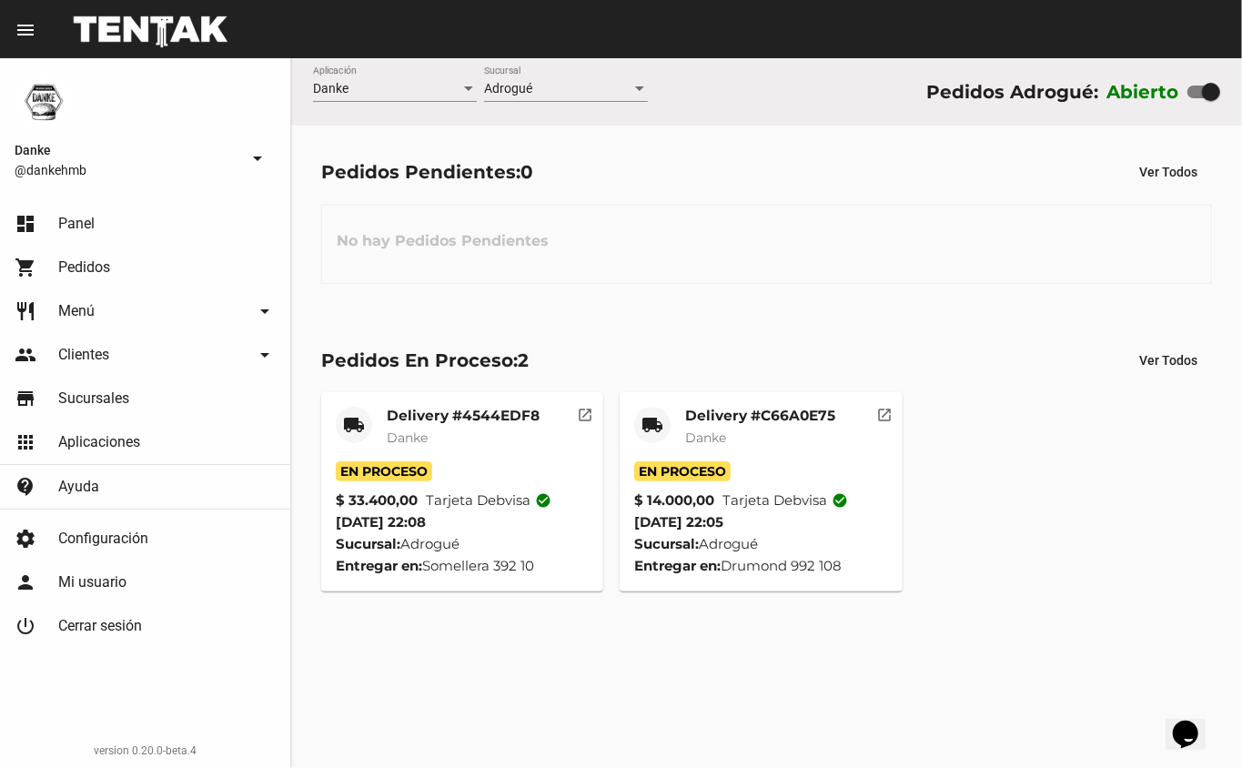
click at [735, 441] on mat-card-subtitle "Danke" at bounding box center [760, 438] width 150 height 18
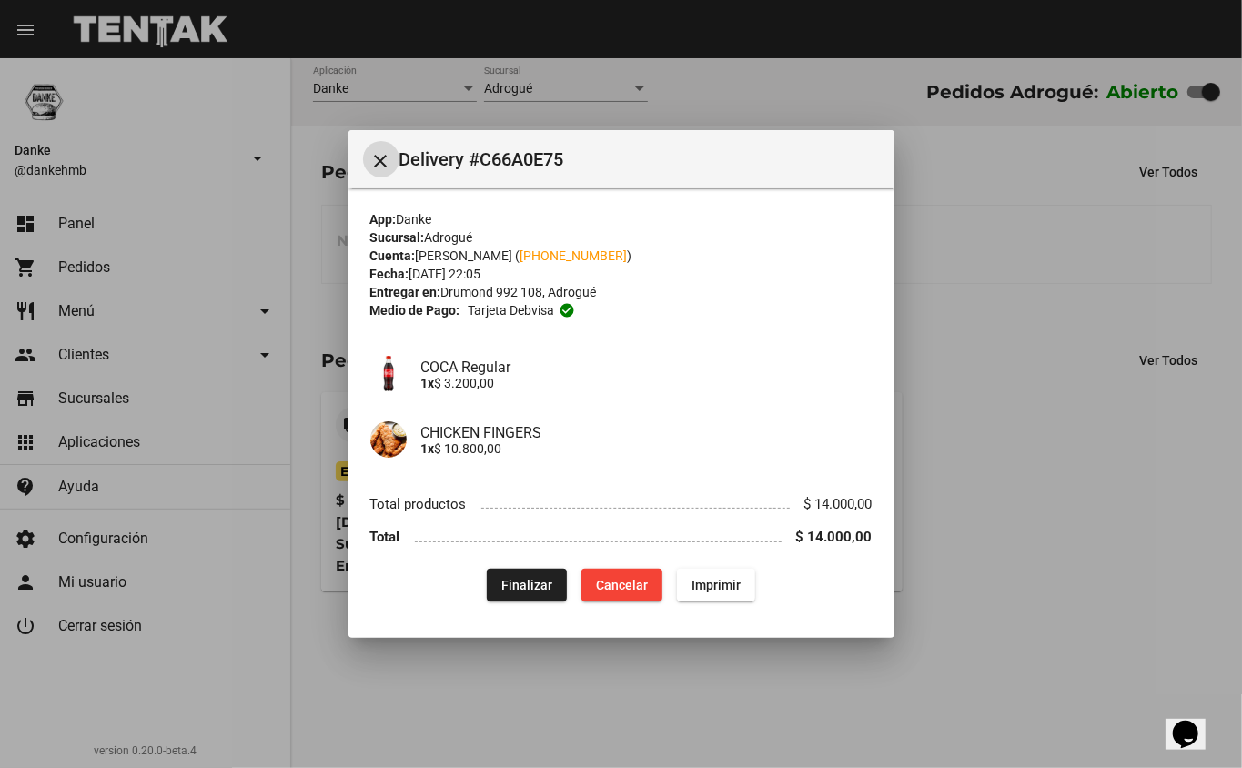
click at [530, 584] on span "Finalizar" at bounding box center [526, 585] width 51 height 15
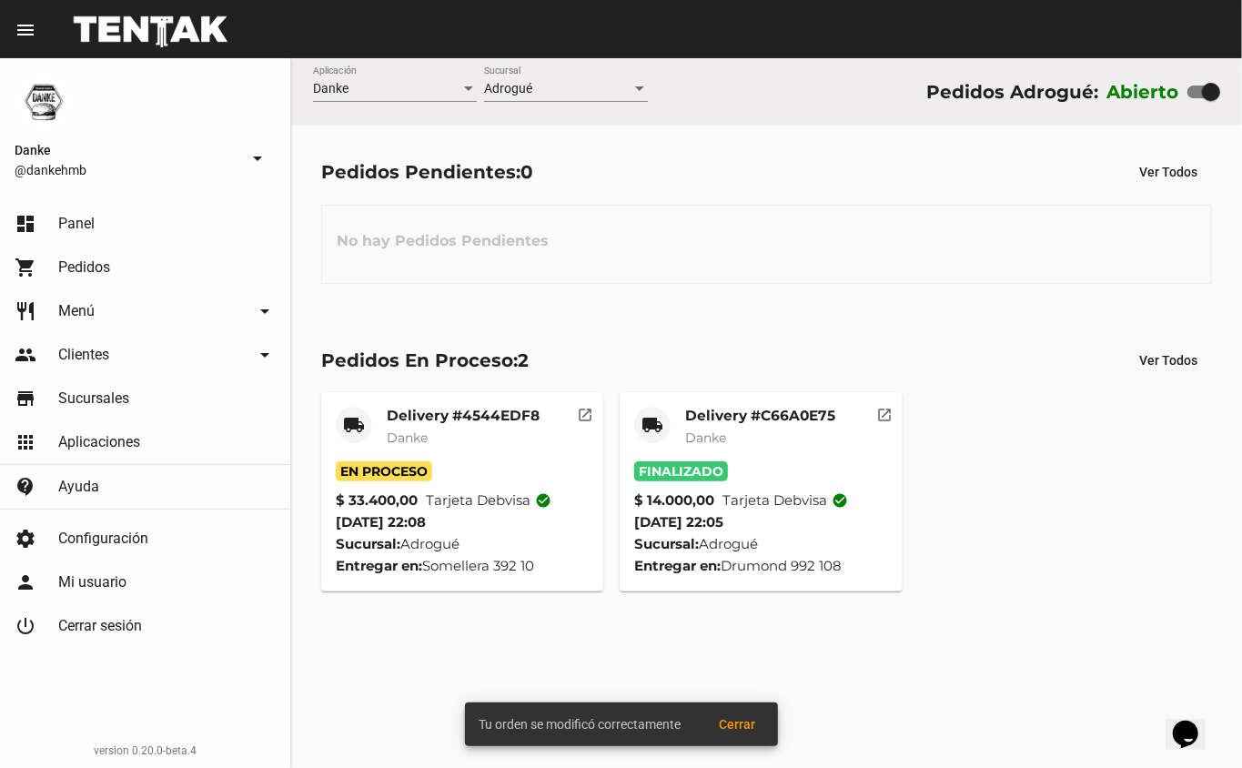
click at [464, 416] on mat-card-title "Delivery #4544EDF8" at bounding box center [463, 416] width 153 height 18
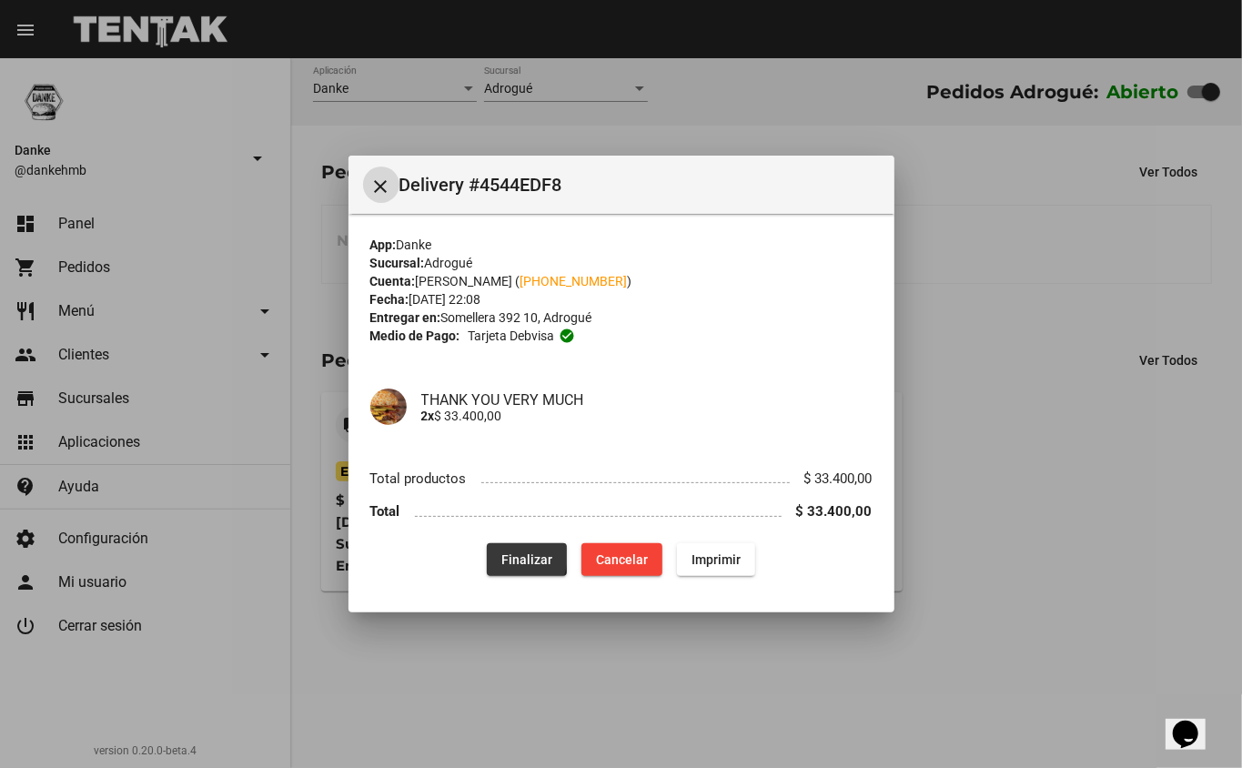
click at [497, 557] on button "Finalizar" at bounding box center [527, 559] width 80 height 33
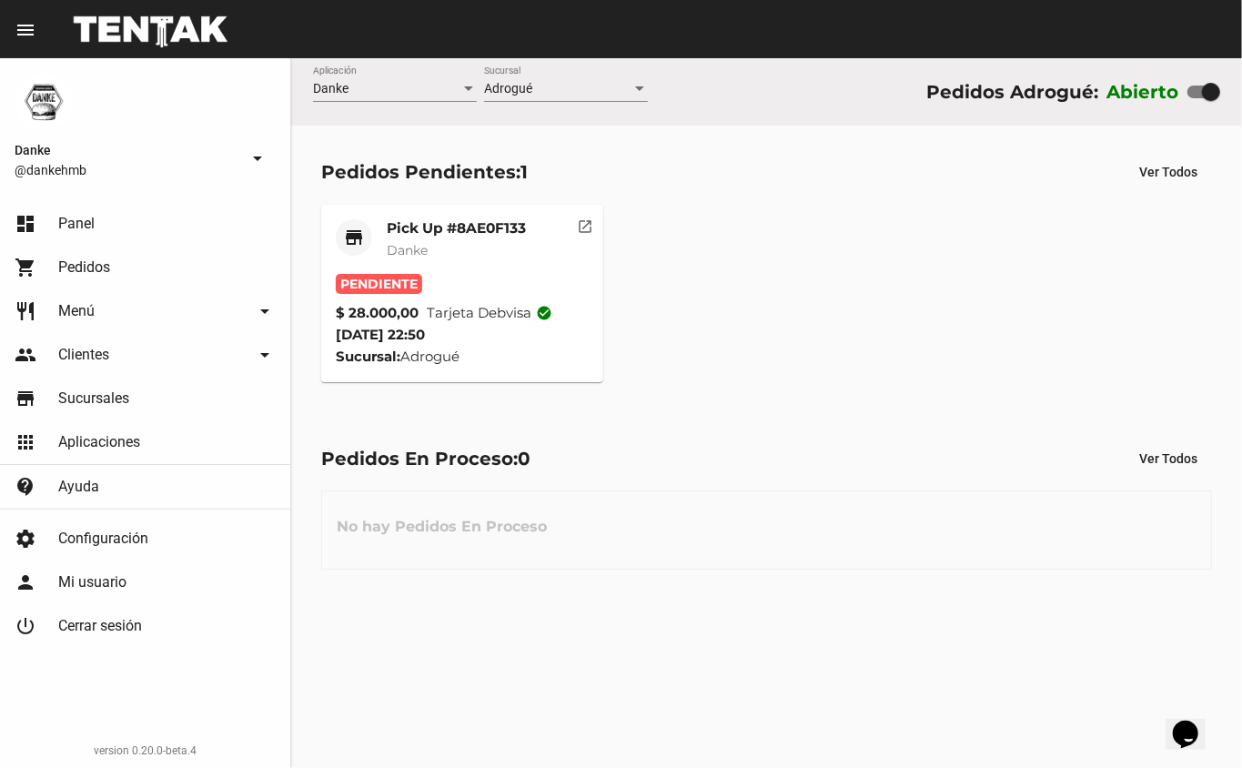
click at [365, 222] on div "store" at bounding box center [354, 237] width 36 height 36
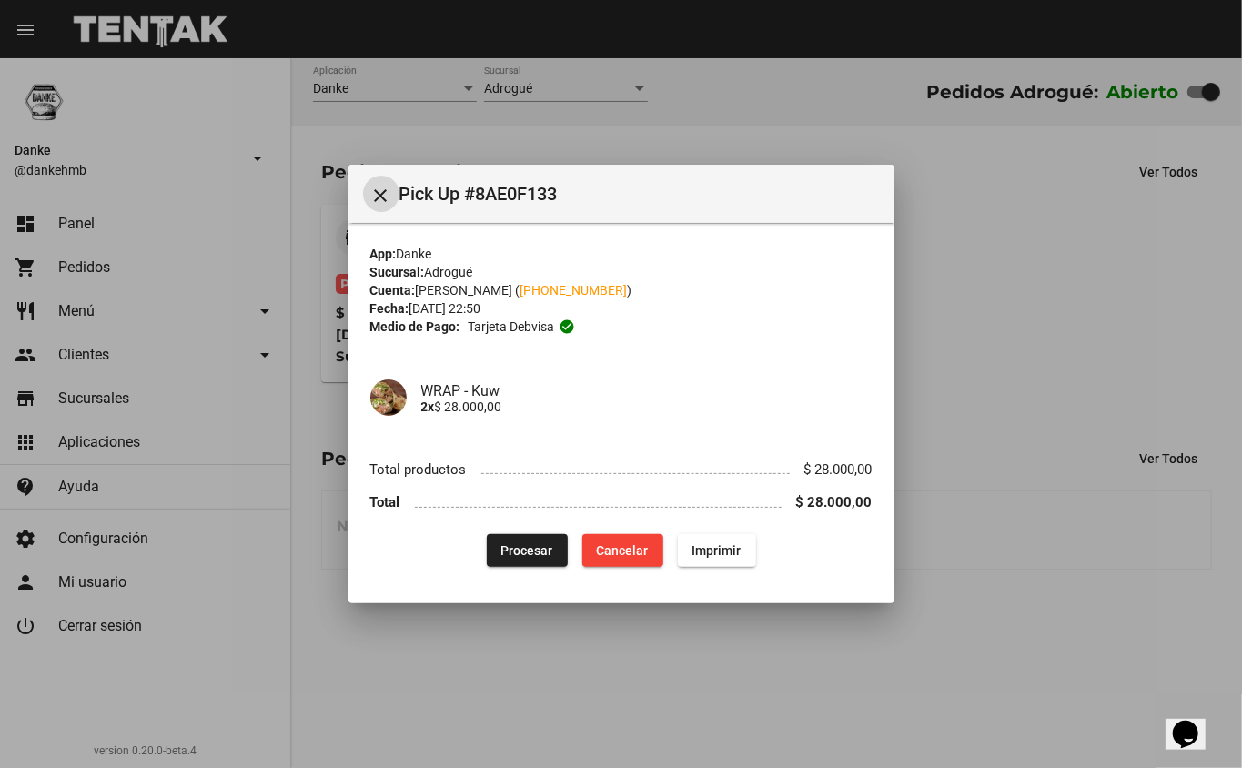
click at [525, 406] on p "2x $ 28.000,00" at bounding box center [646, 406] width 451 height 15
click at [532, 554] on span "Procesar" at bounding box center [527, 550] width 52 height 15
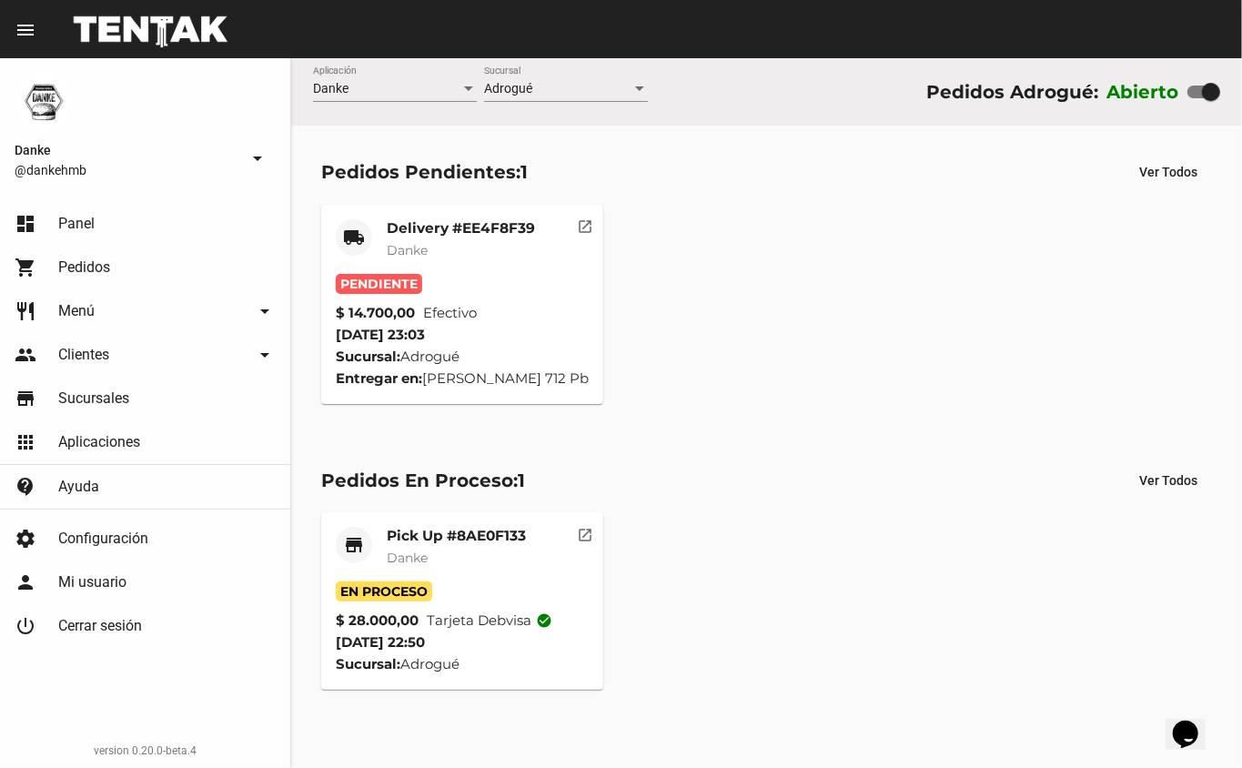
click at [448, 229] on mat-card-title "Delivery #EE4F8F39" at bounding box center [461, 228] width 148 height 18
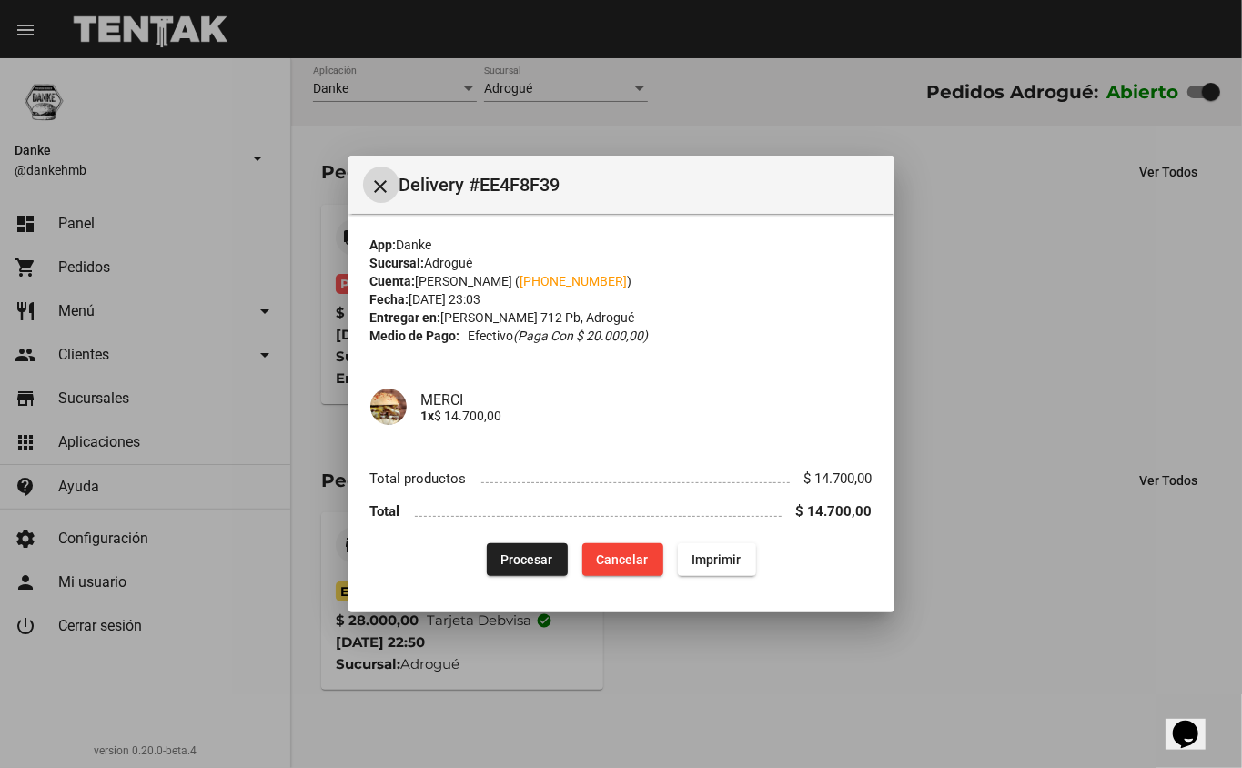
click at [998, 397] on div at bounding box center [621, 384] width 1242 height 768
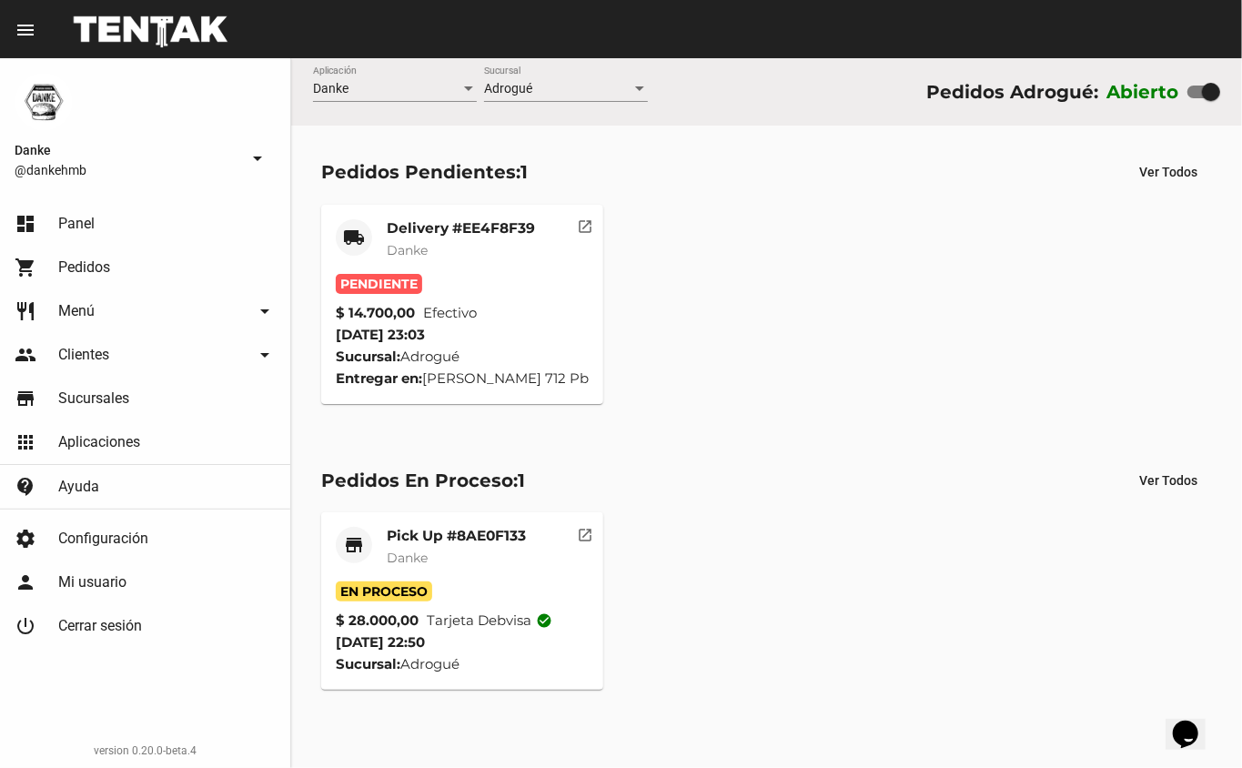
click at [424, 226] on mat-card-title "Delivery #EE4F8F39" at bounding box center [461, 228] width 148 height 18
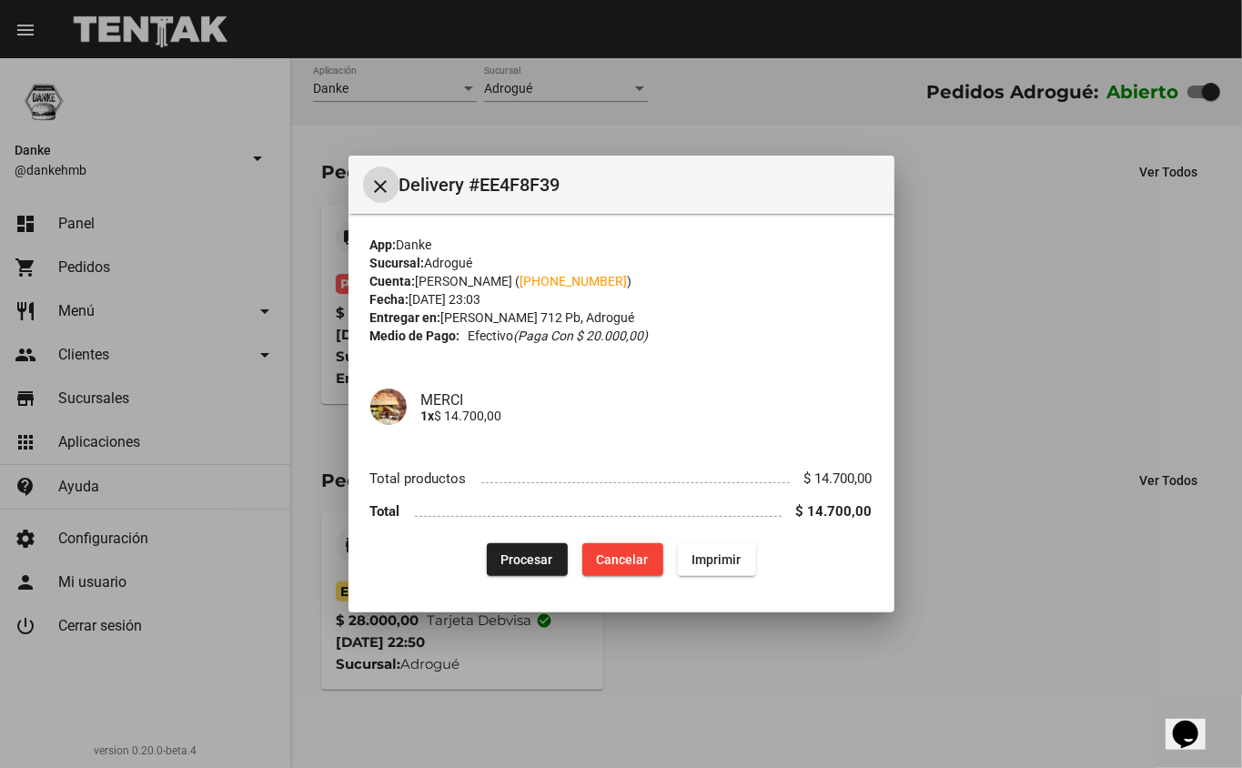
click at [522, 558] on span "Procesar" at bounding box center [527, 559] width 52 height 15
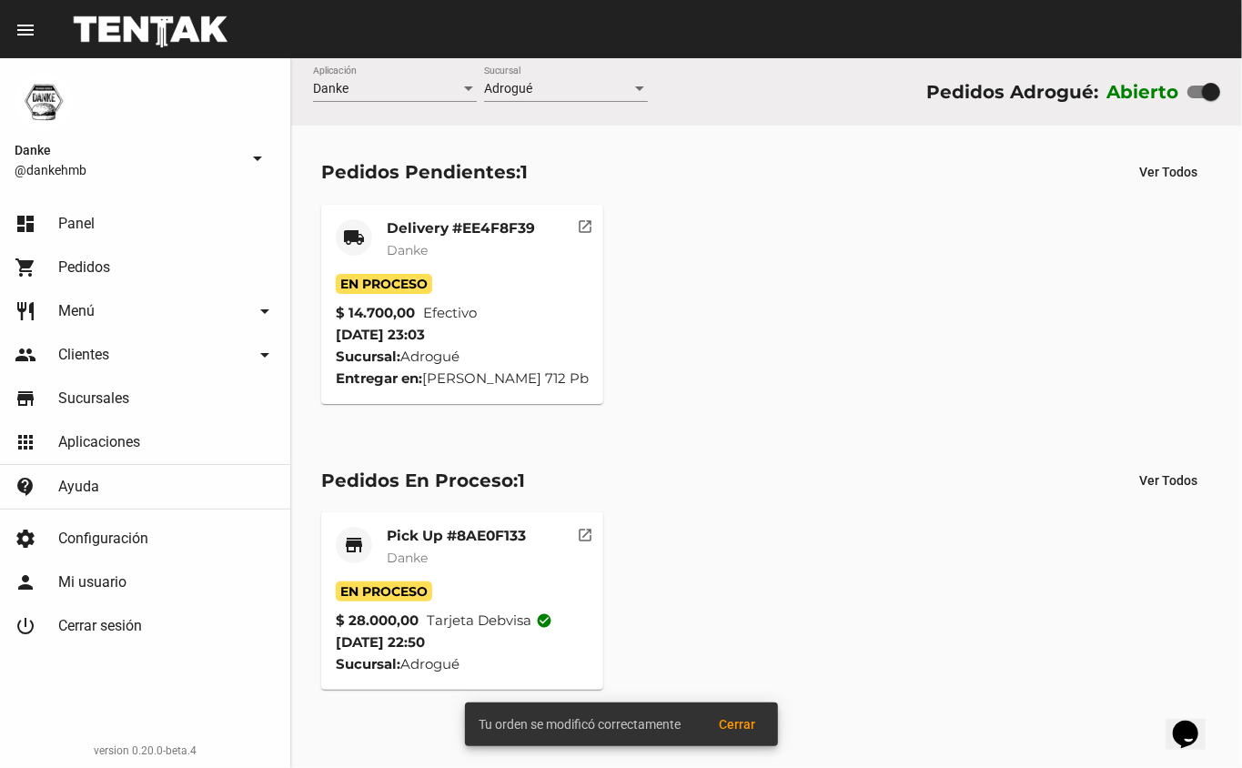
click at [439, 545] on mat-card-title "Pick Up #8AE0F133" at bounding box center [456, 536] width 139 height 18
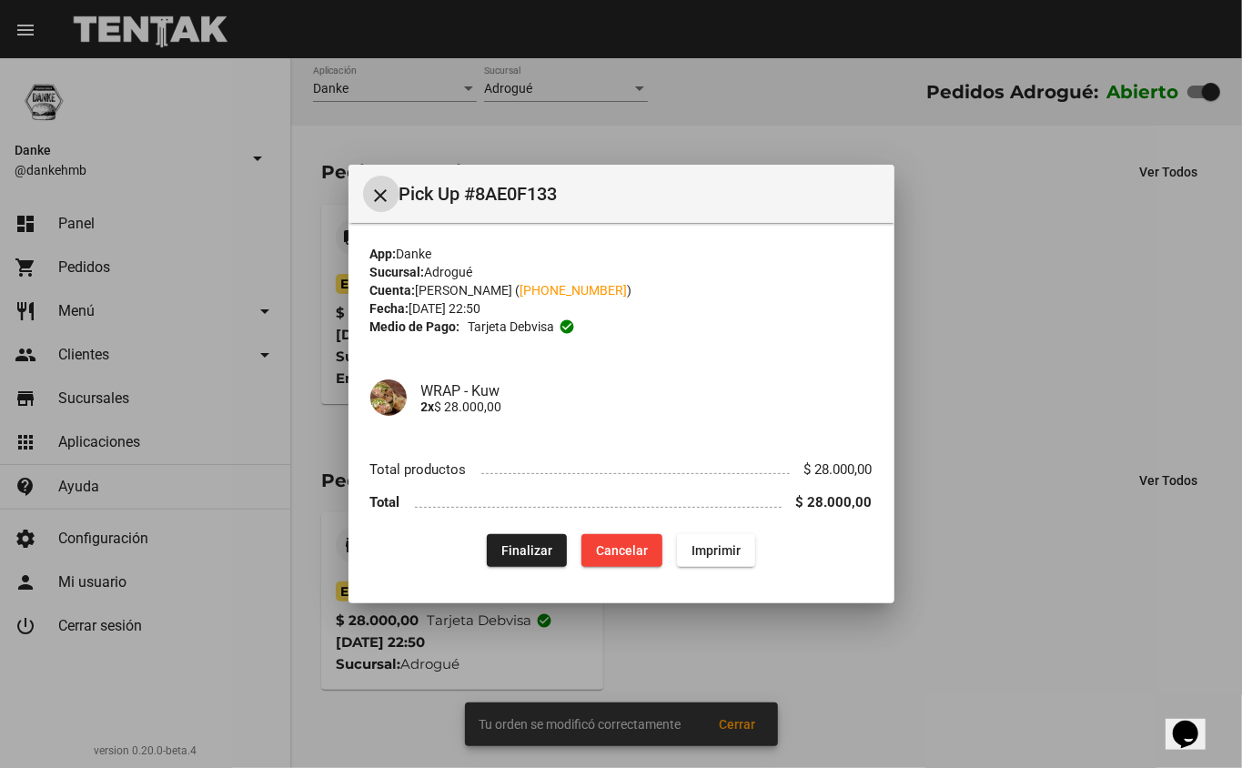
click at [517, 548] on span "Finalizar" at bounding box center [526, 550] width 51 height 15
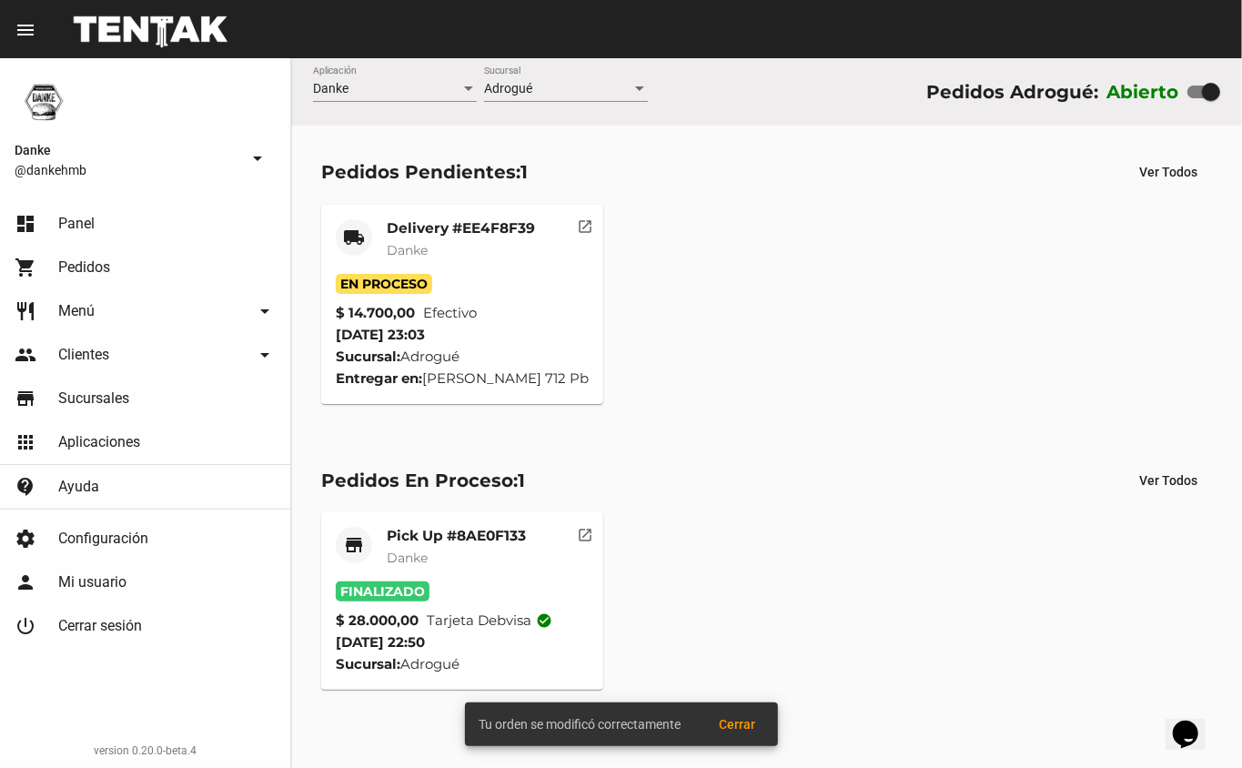
click at [417, 230] on mat-card-title "Delivery #EE4F8F39" at bounding box center [461, 228] width 148 height 18
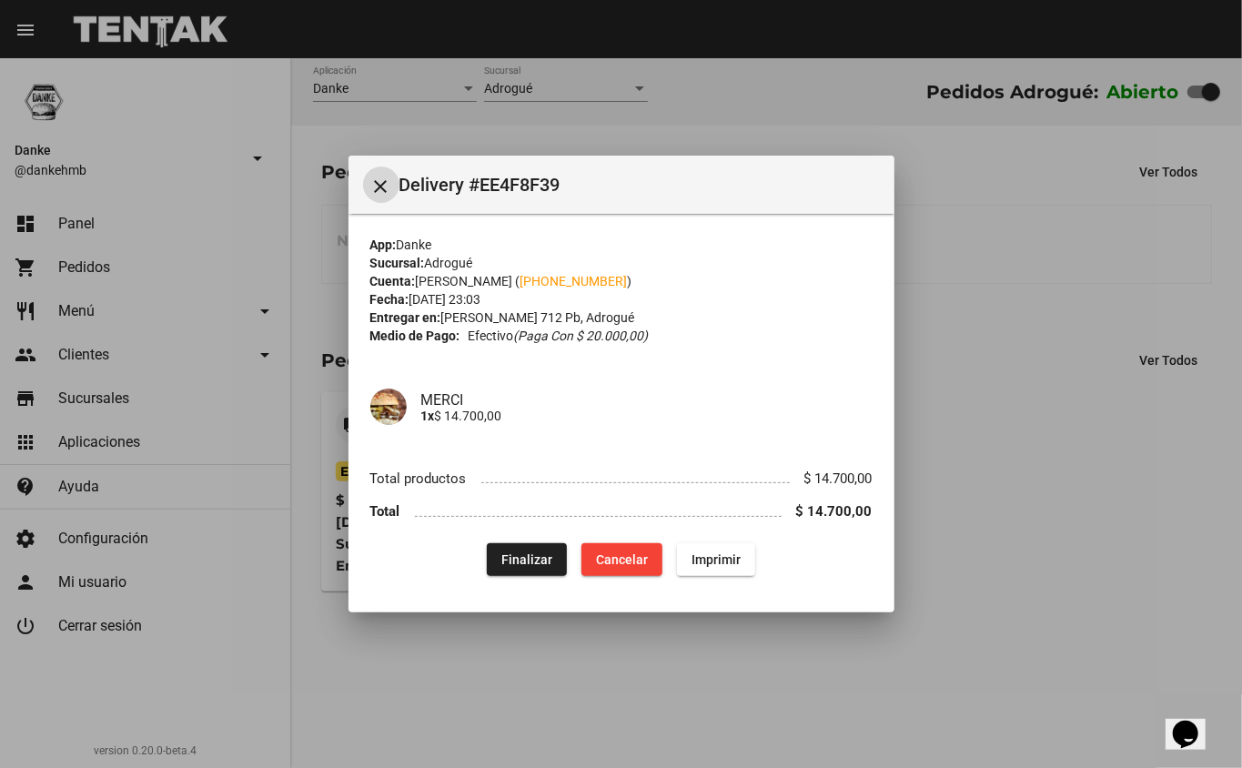
click at [530, 559] on span "Finalizar" at bounding box center [526, 559] width 51 height 15
